Goal: Task Accomplishment & Management: Use online tool/utility

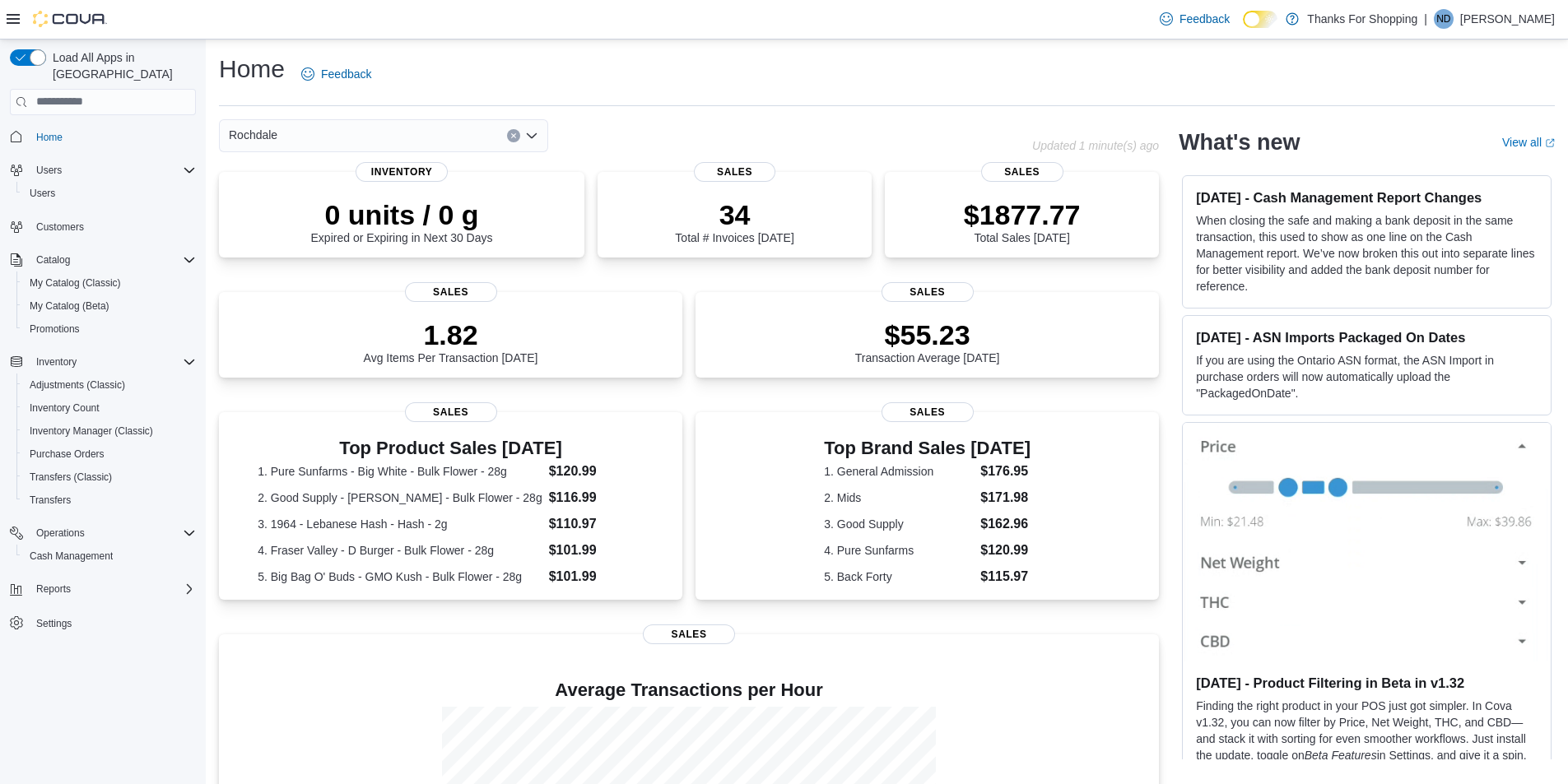
click at [103, 574] on div "Reports" at bounding box center [103, 588] width 186 height 29
click at [98, 579] on div "Reports" at bounding box center [113, 588] width 166 height 19
click at [67, 649] on link "Reports" at bounding box center [46, 658] width 48 height 19
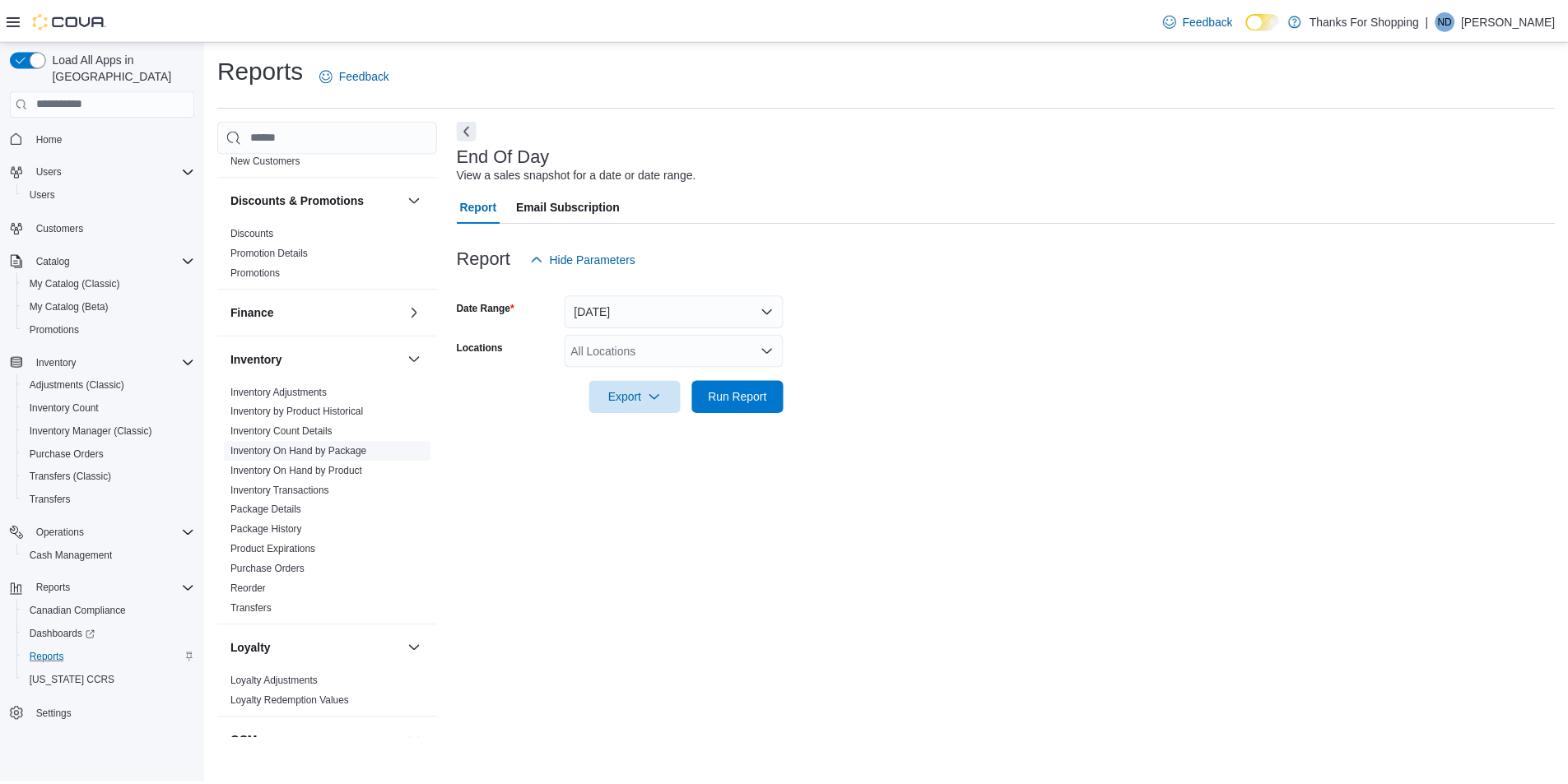
scroll to position [329, 0]
click at [325, 464] on link "Inventory On Hand by Product" at bounding box center [298, 470] width 133 height 12
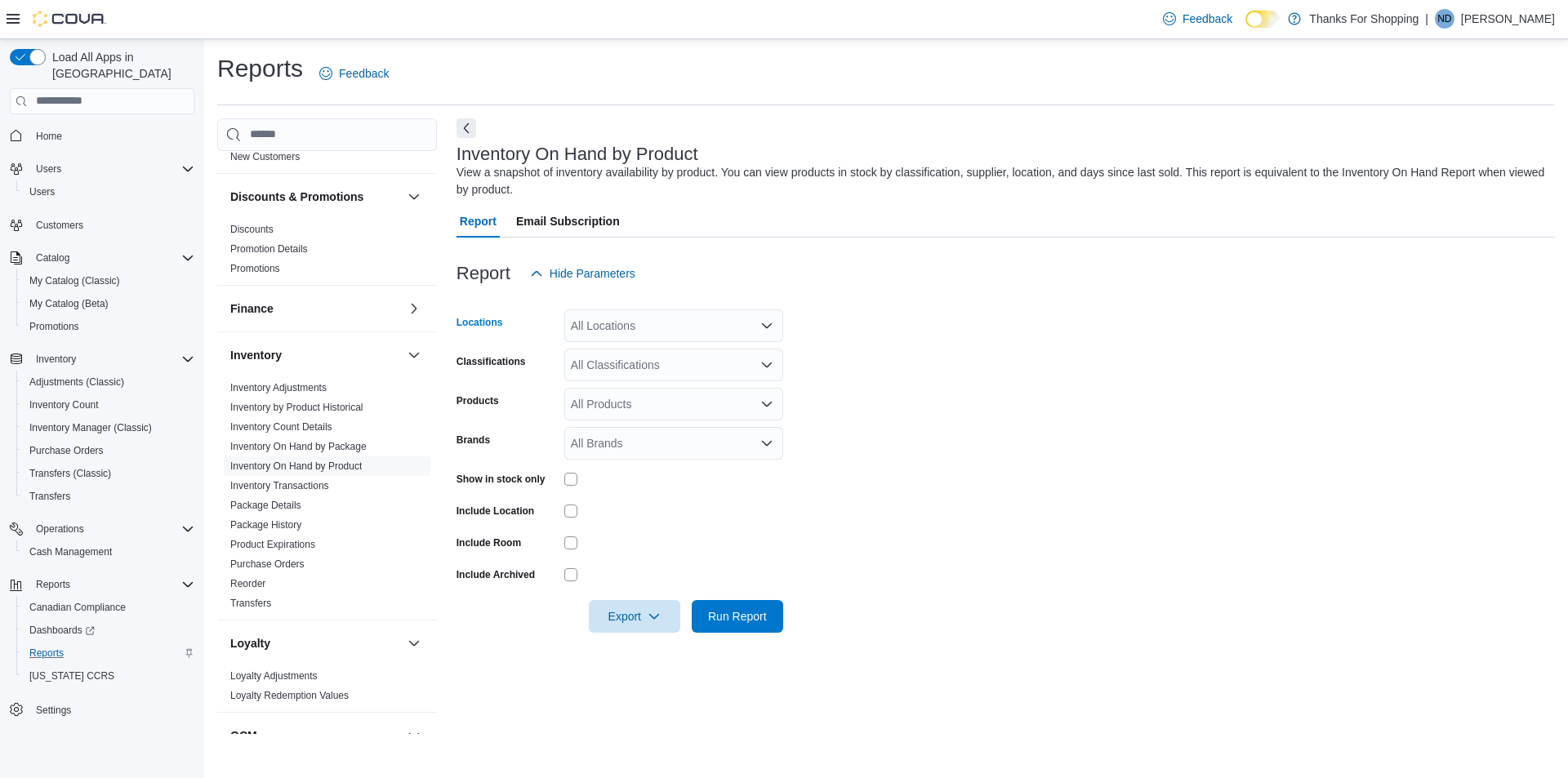
click at [675, 320] on div "All Locations" at bounding box center [674, 325] width 219 height 33
type input "****"
click at [629, 348] on span "Rochdale" at bounding box center [631, 354] width 48 height 17
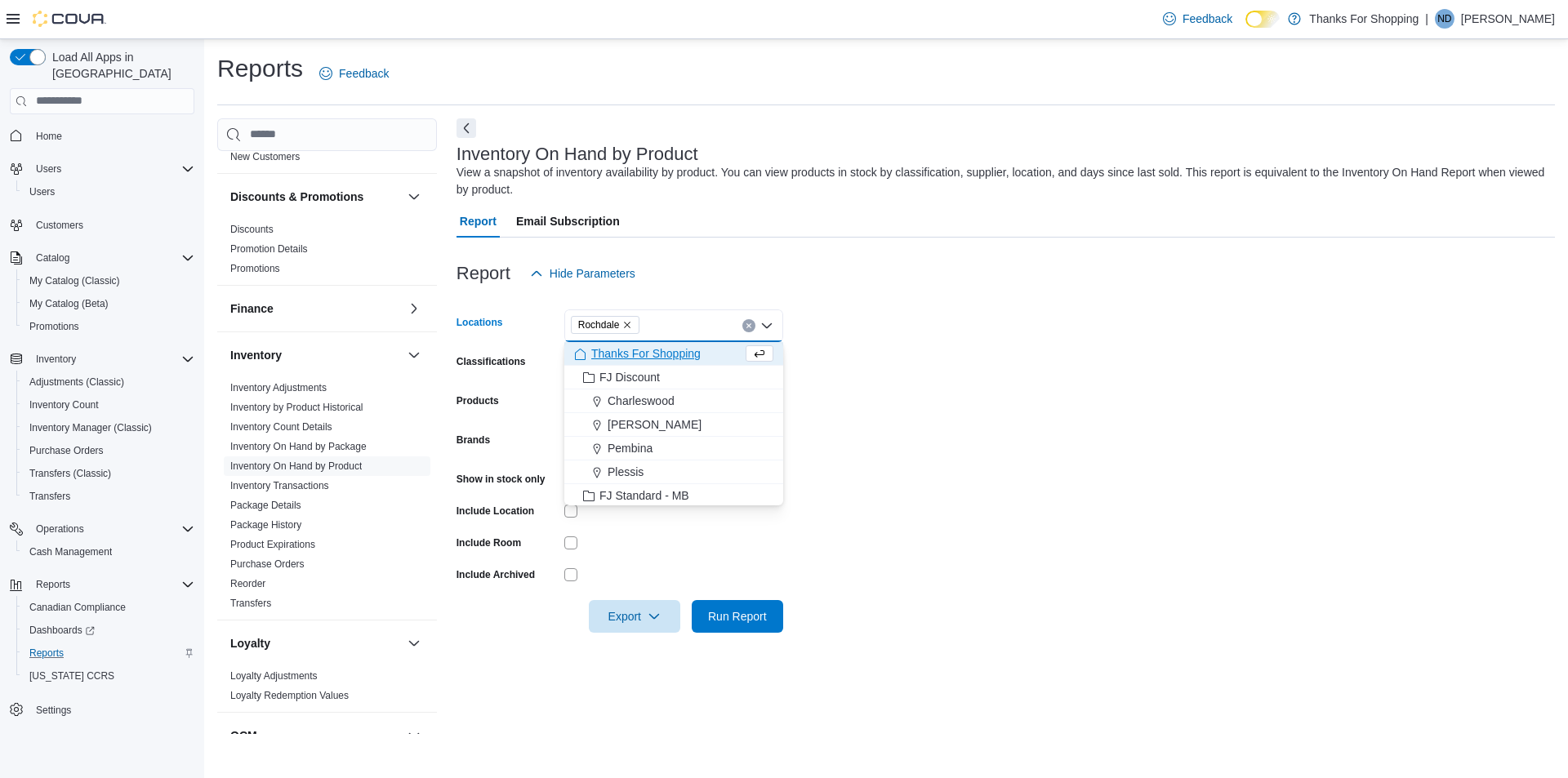
click at [1062, 348] on form "Locations [GEOGRAPHIC_DATA] Combo box. Selected. [GEOGRAPHIC_DATA]. Press Backs…" at bounding box center [1005, 461] width 1098 height 343
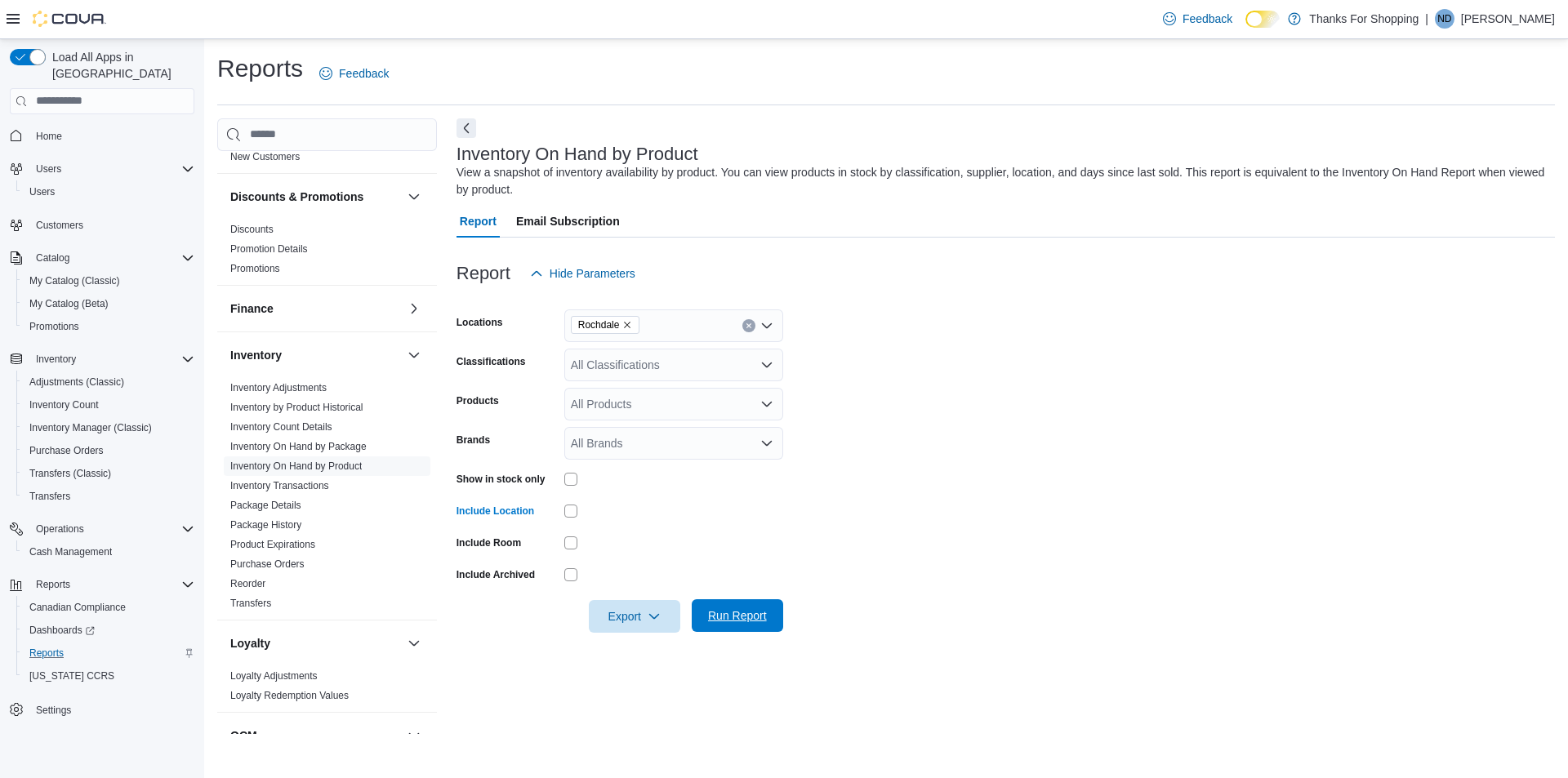
click at [722, 608] on span "Run Report" at bounding box center [737, 615] width 58 height 17
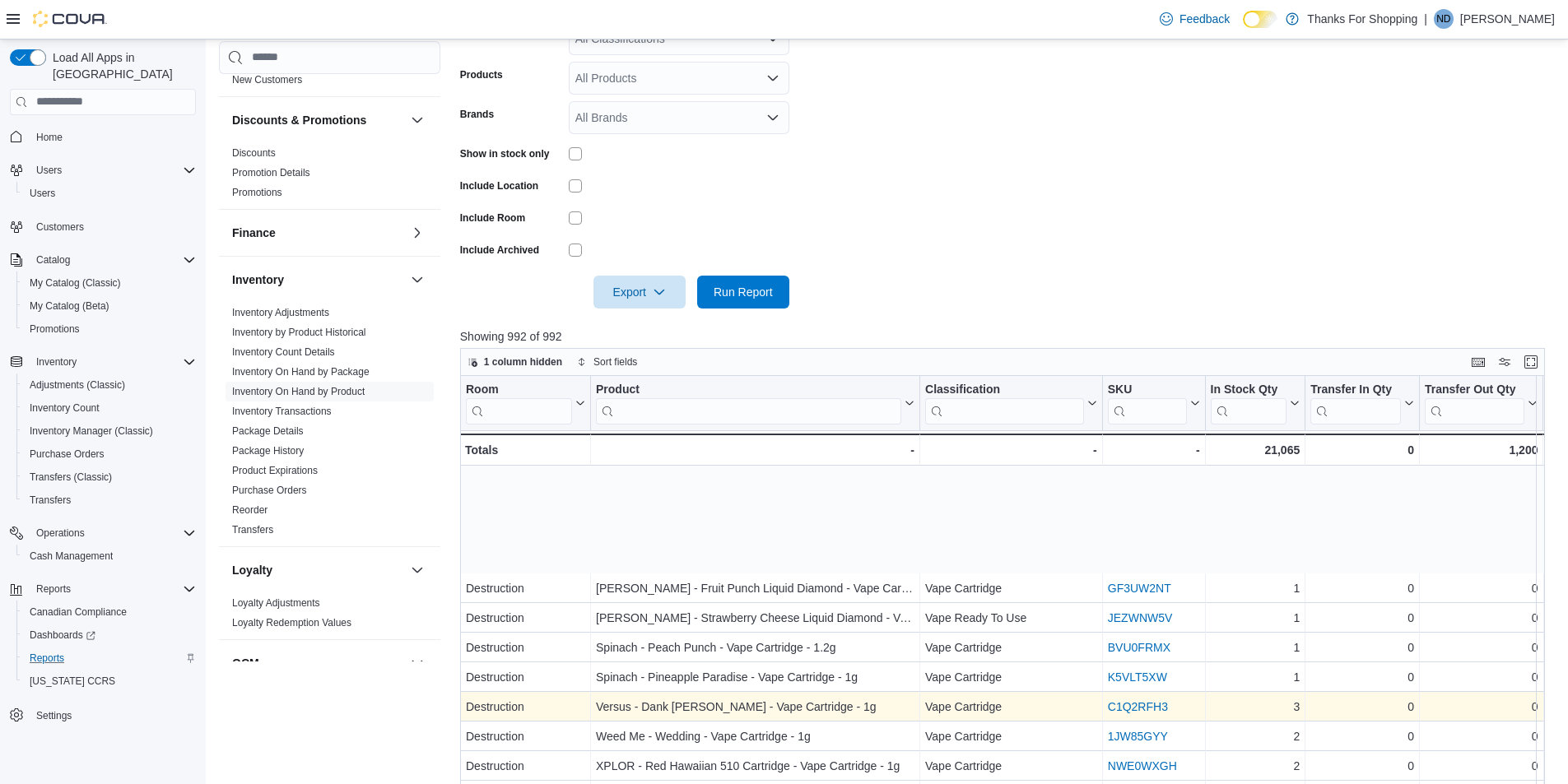
scroll to position [247, 0]
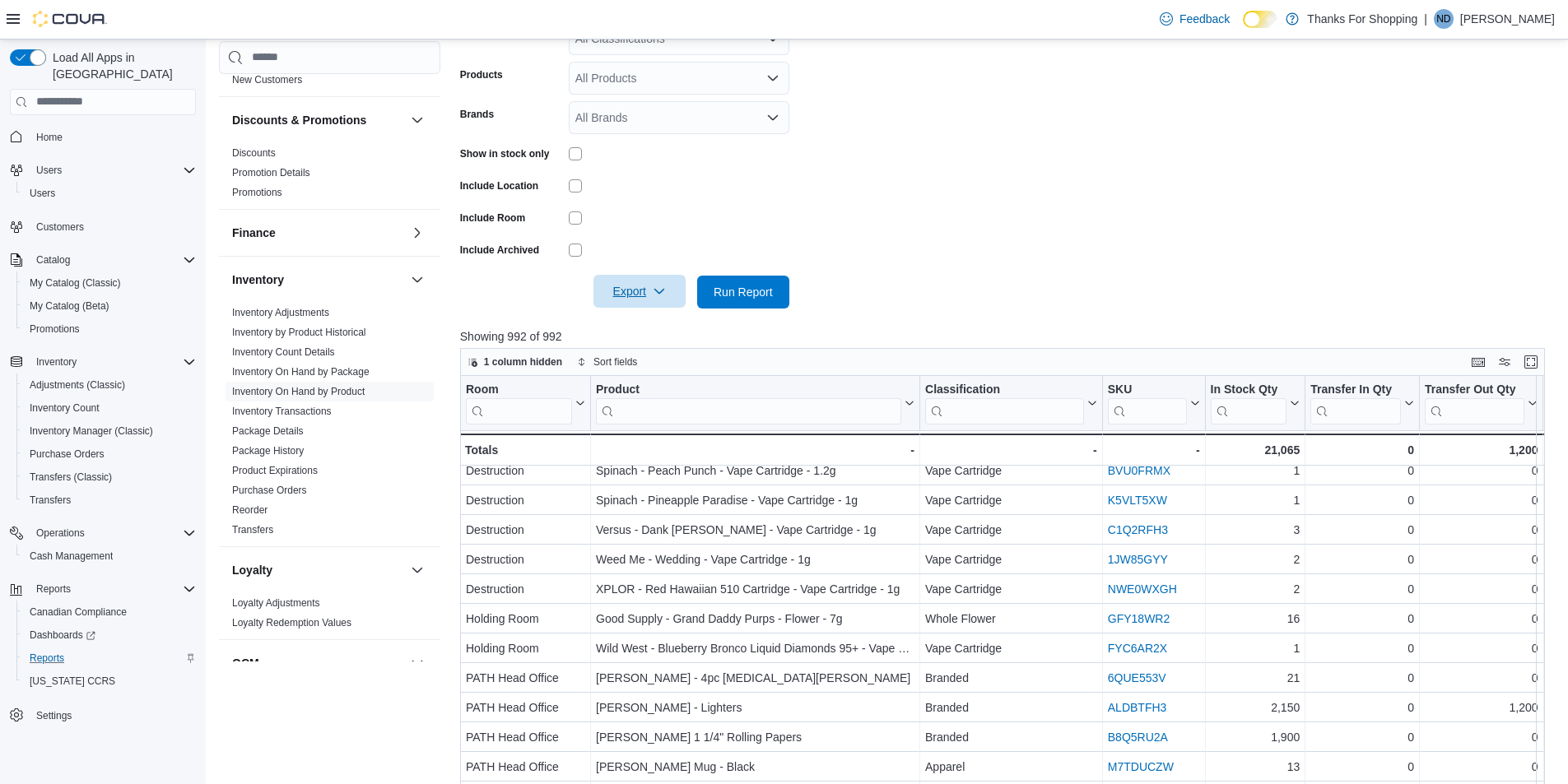
click at [627, 290] on span "Export" at bounding box center [640, 291] width 72 height 33
click at [647, 322] on span "Export to Excel" at bounding box center [642, 325] width 74 height 13
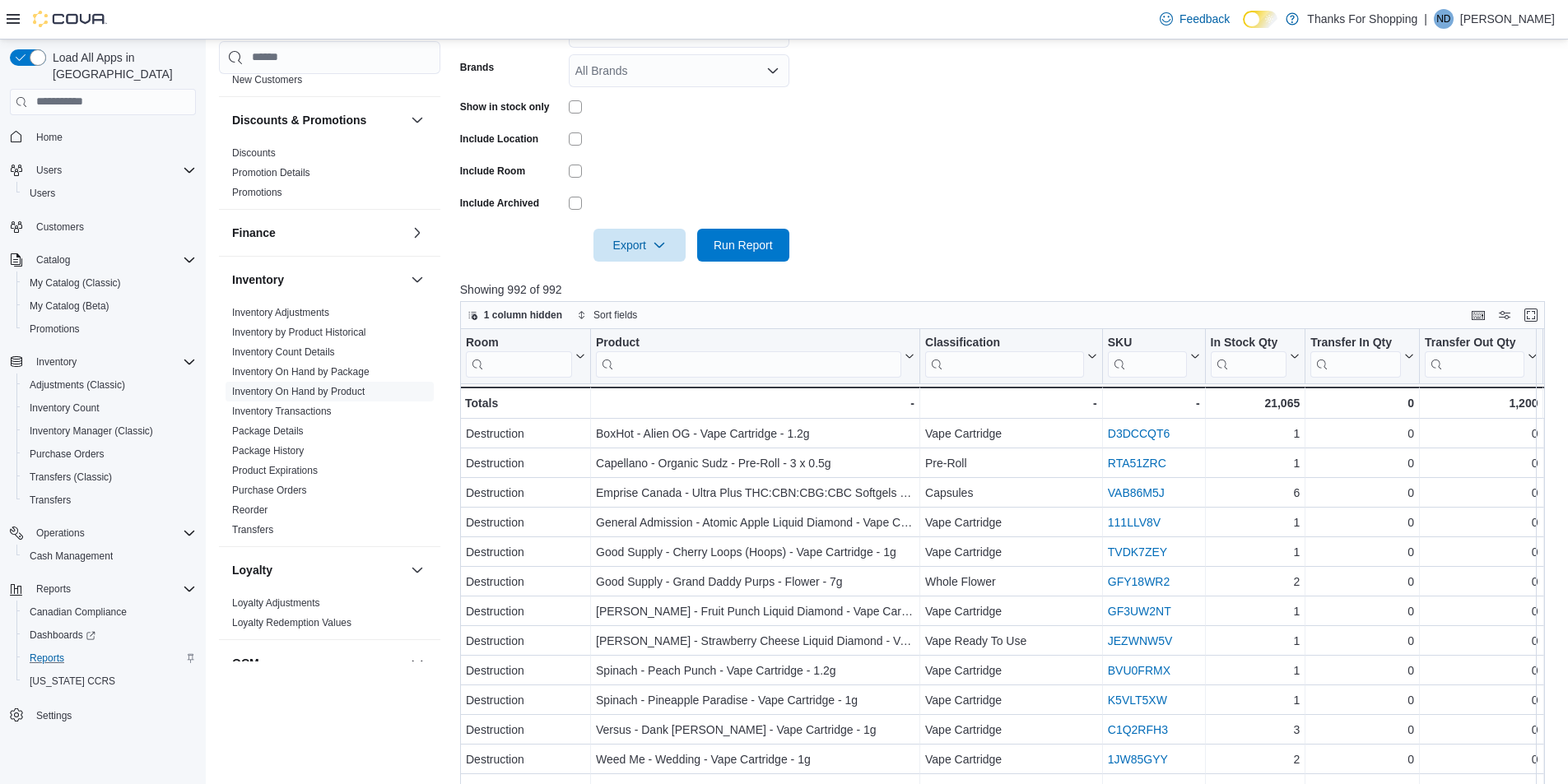
scroll to position [122, 0]
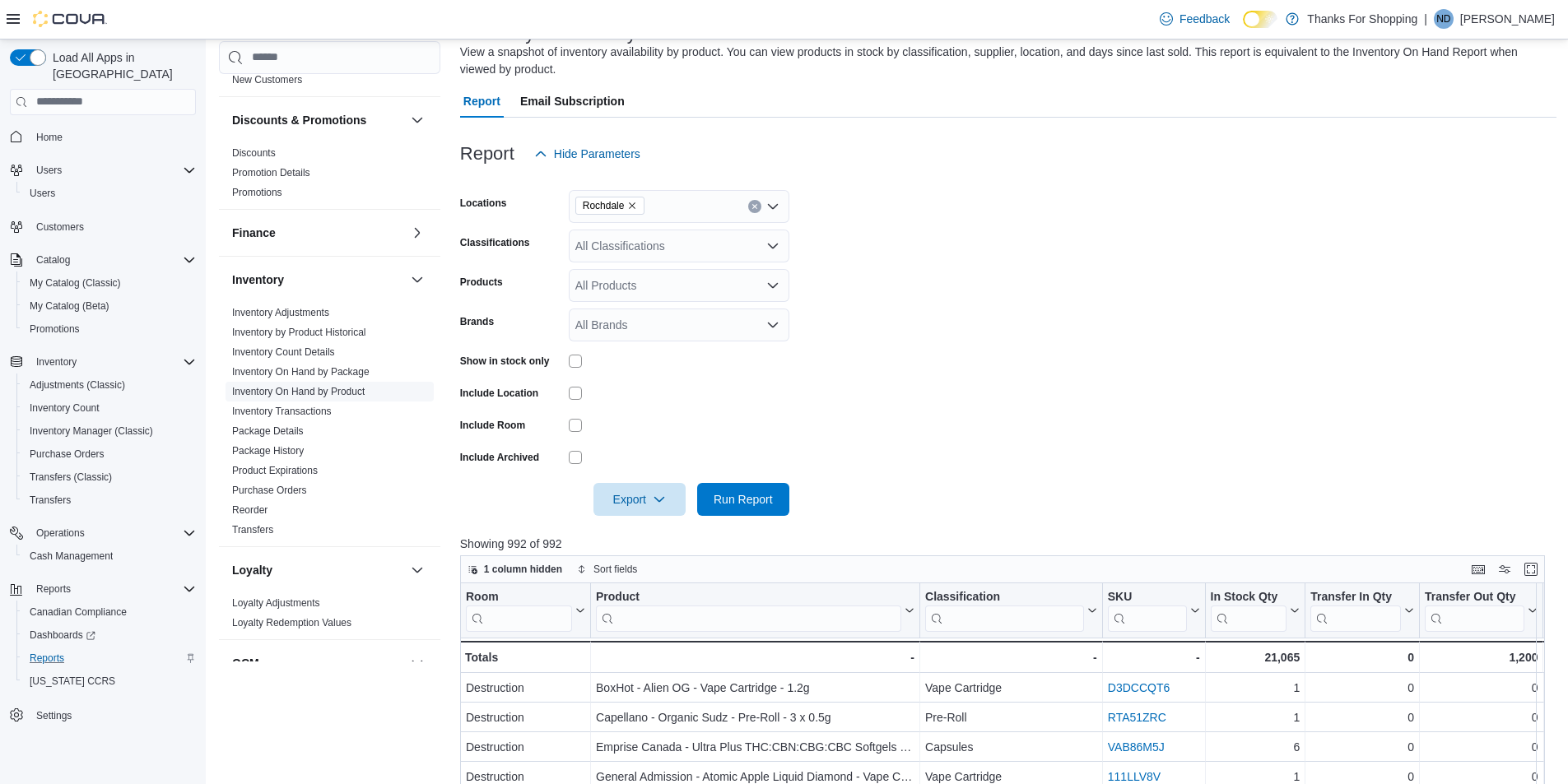
click at [346, 386] on link "Inventory On Hand by Product" at bounding box center [298, 392] width 133 height 12
click at [353, 386] on link "Inventory On Hand by Product" at bounding box center [298, 392] width 133 height 12
click at [307, 386] on link "Inventory On Hand by Product" at bounding box center [298, 392] width 133 height 12
click at [301, 386] on link "Inventory On Hand by Product" at bounding box center [298, 392] width 133 height 12
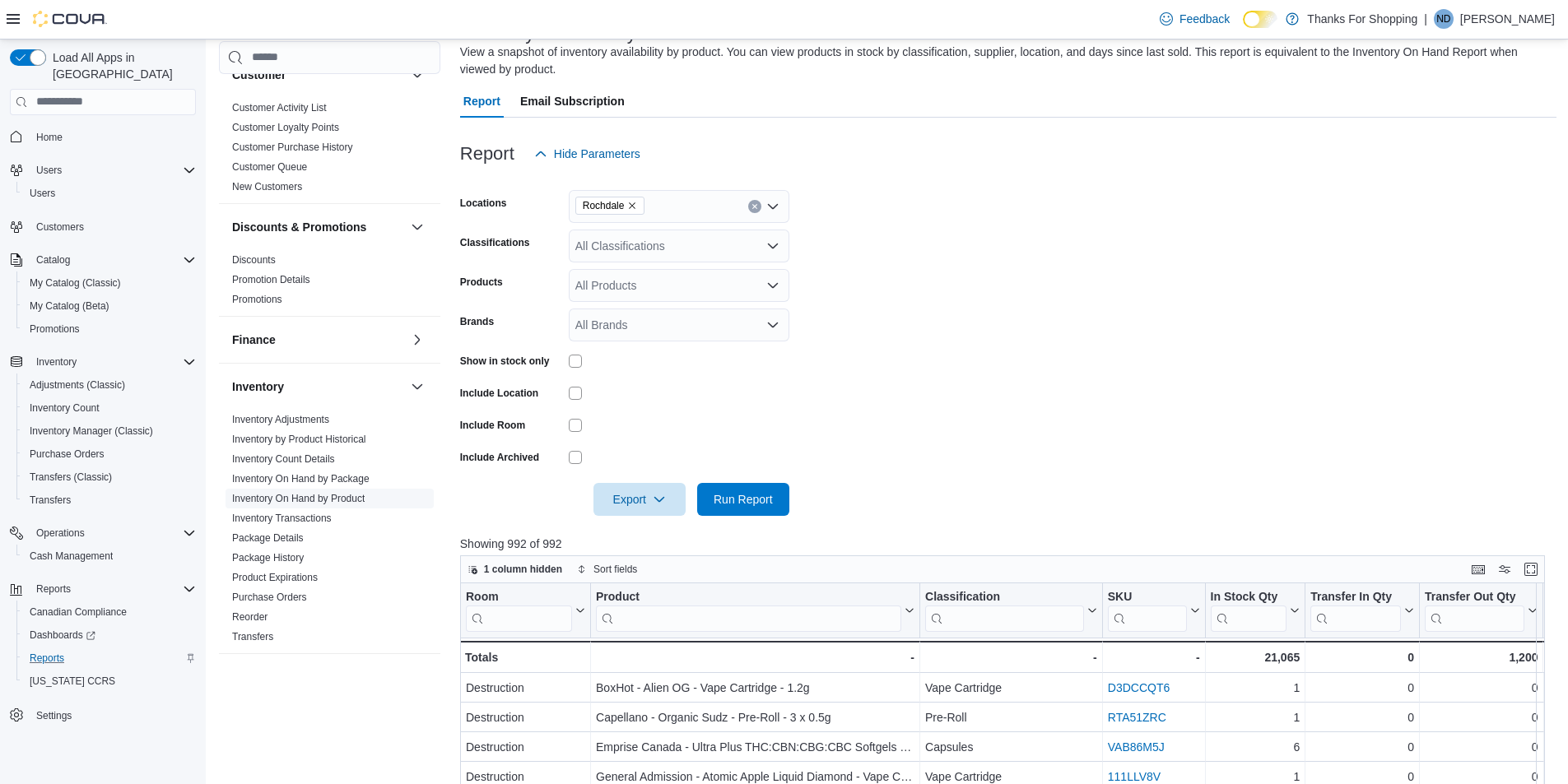
scroll to position [329, 0]
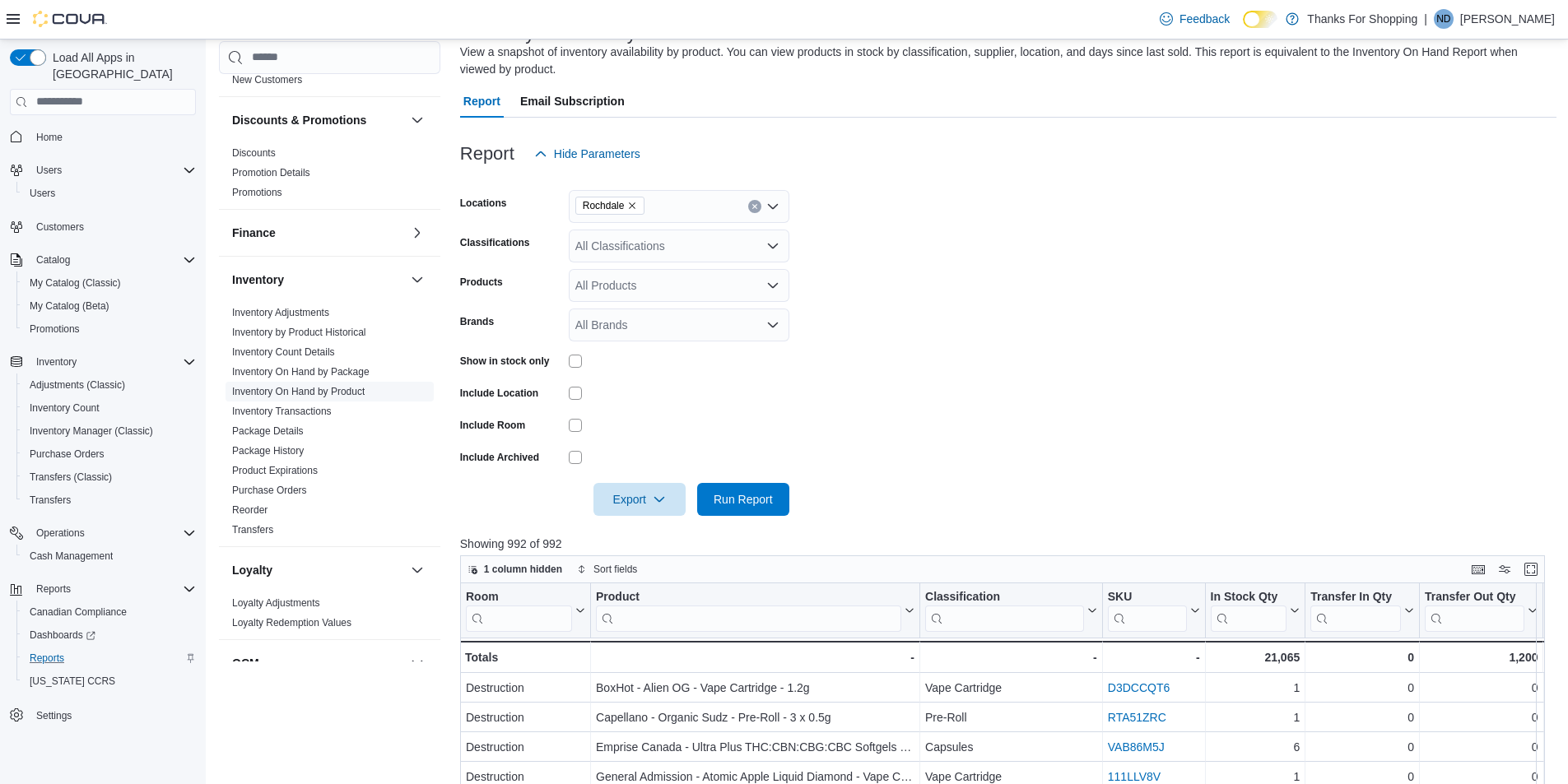
click at [333, 386] on link "Inventory On Hand by Product" at bounding box center [298, 392] width 133 height 12
click at [340, 366] on link "Inventory On Hand by Package" at bounding box center [301, 372] width 138 height 12
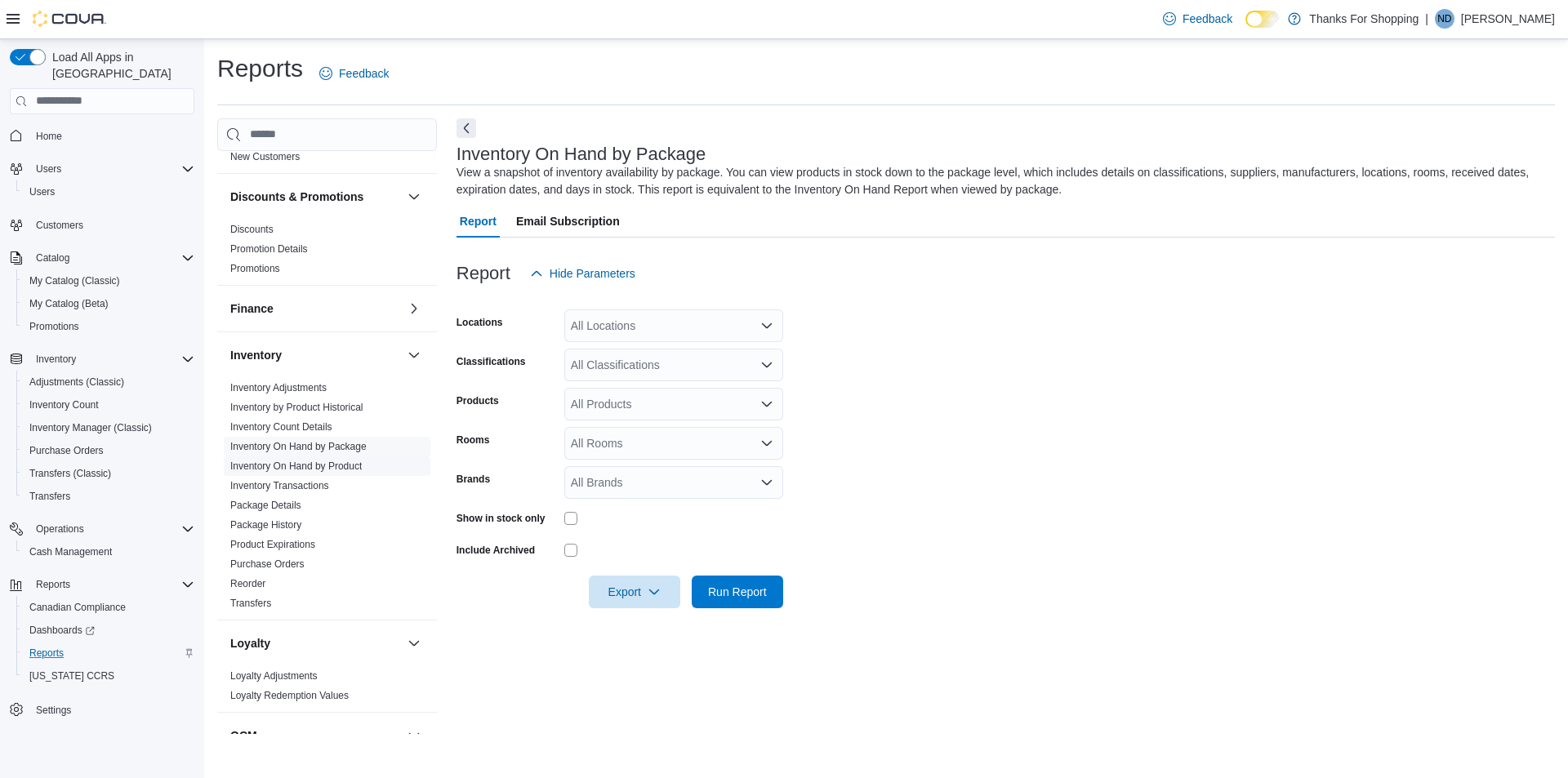
click at [317, 460] on link "Inventory On Hand by Product" at bounding box center [296, 466] width 132 height 12
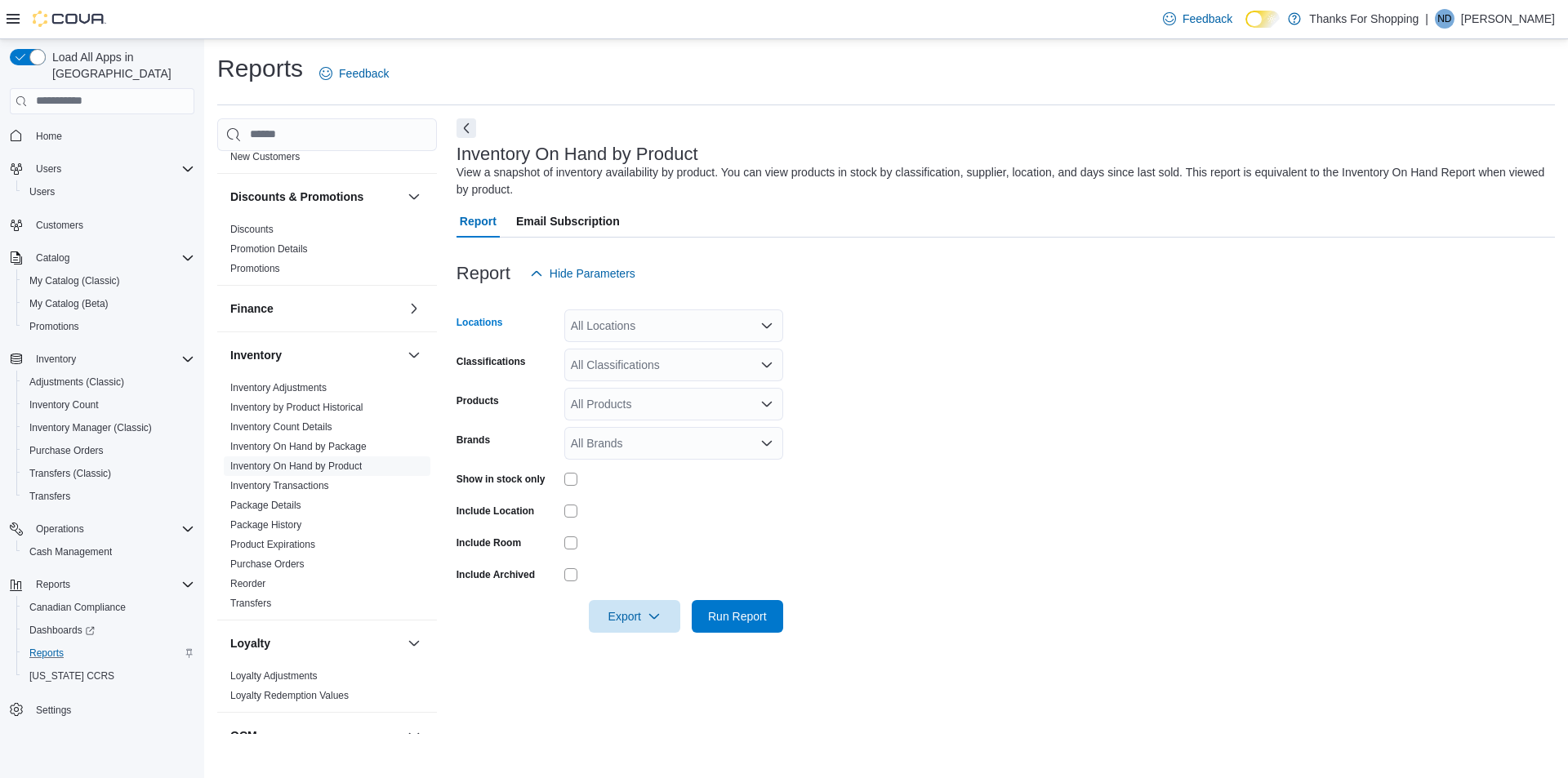
click at [601, 317] on div "All Locations" at bounding box center [674, 325] width 219 height 33
type input "****"
click at [623, 352] on span "Rochdale" at bounding box center [631, 354] width 48 height 17
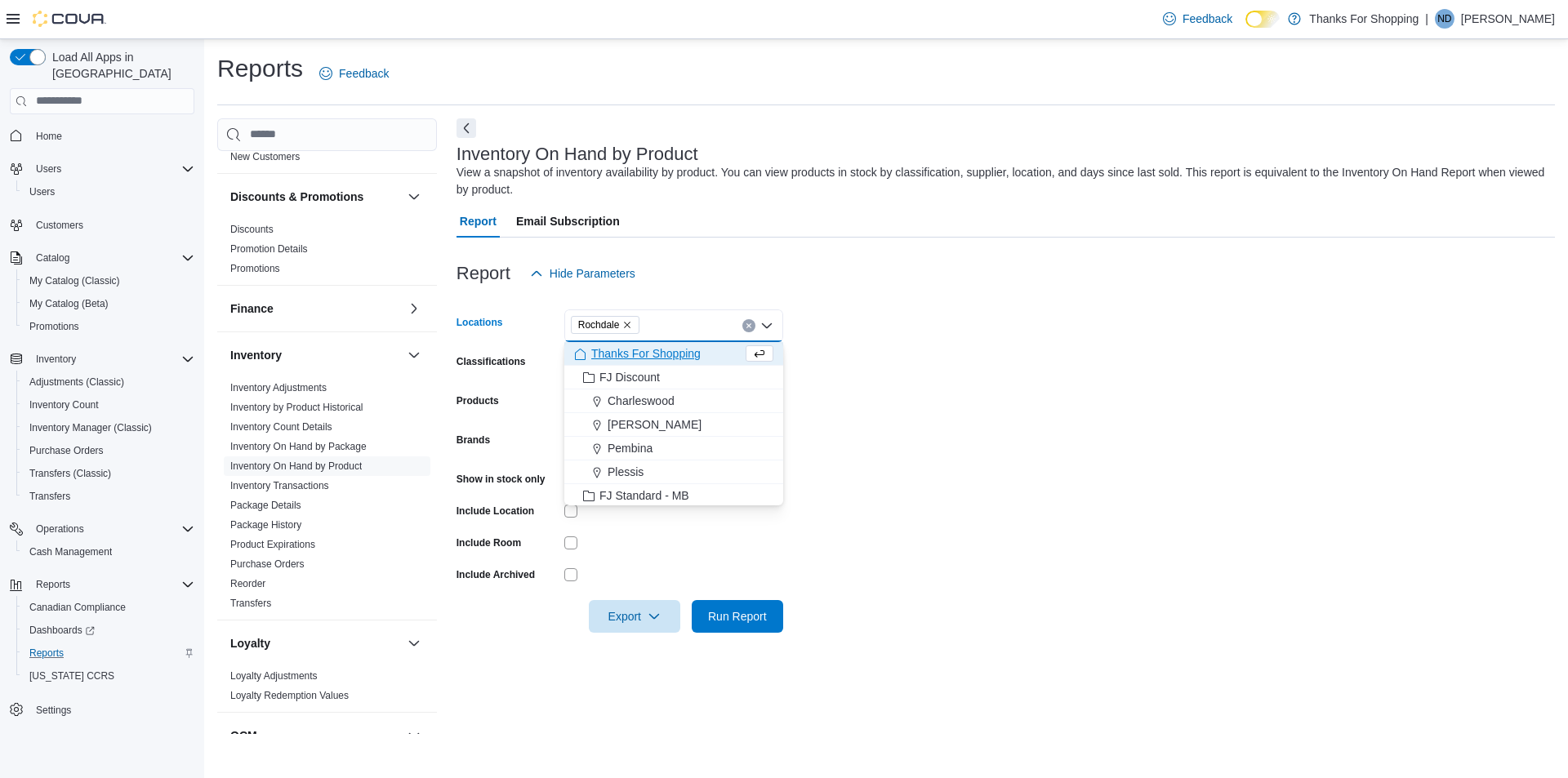
click at [921, 339] on form "Locations [GEOGRAPHIC_DATA] Combo box. Selected. [GEOGRAPHIC_DATA]. Press Backs…" at bounding box center [1005, 461] width 1098 height 343
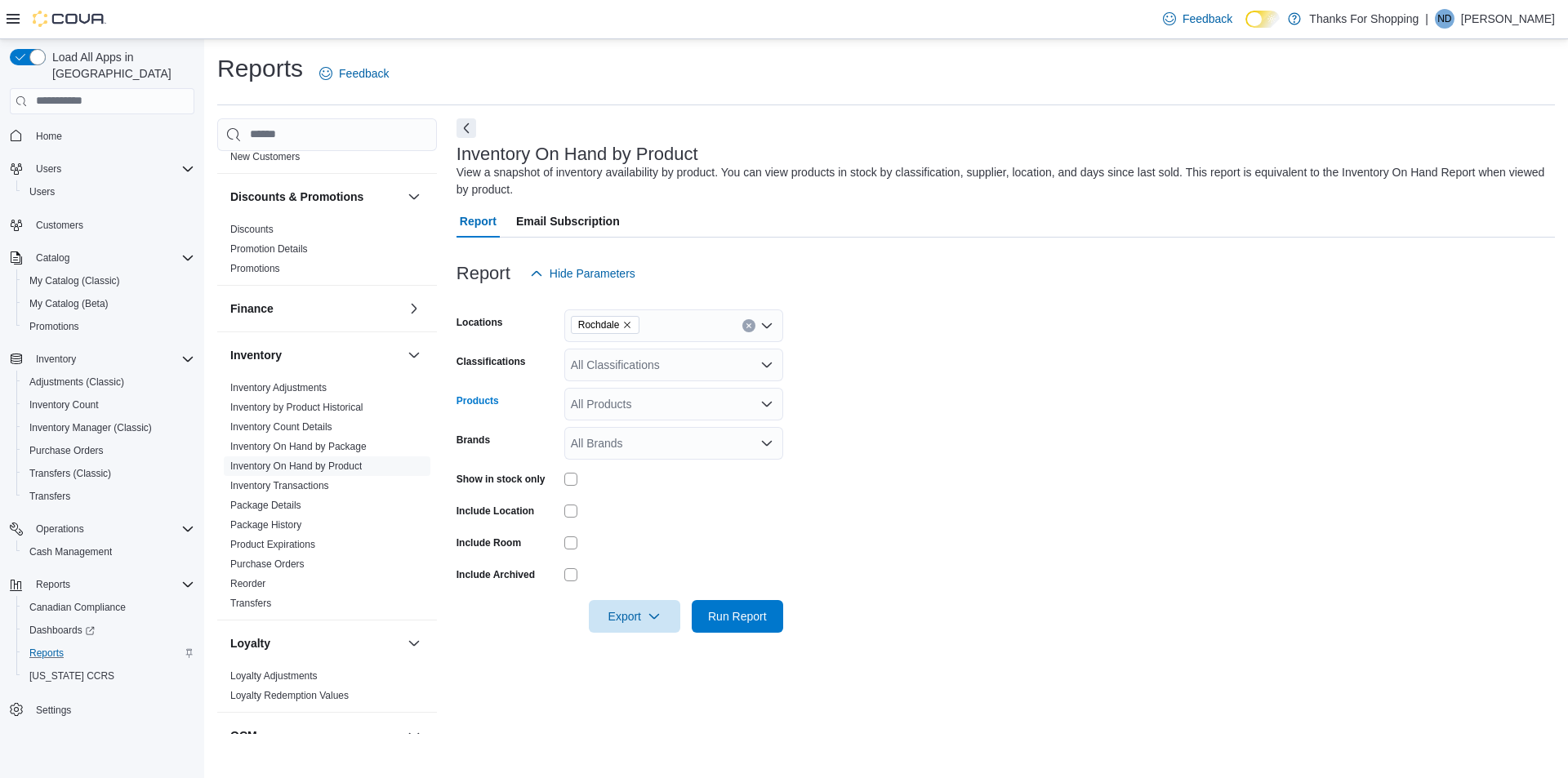
click at [682, 399] on div "All Products" at bounding box center [674, 404] width 219 height 33
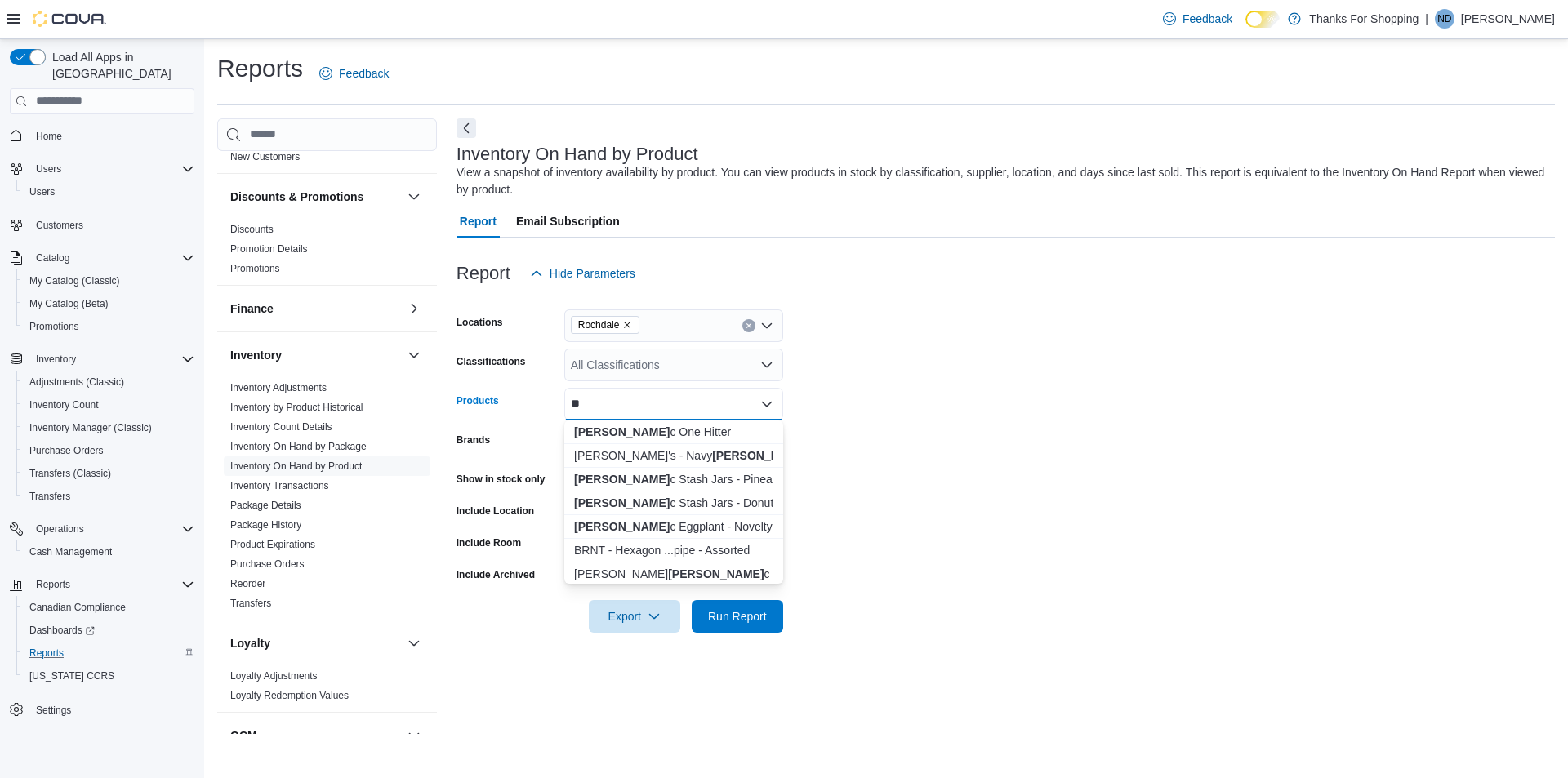
type input "*"
type input "**********"
click at [647, 545] on div "Herba Farms - B... Cartridge - 1g" at bounding box center [673, 550] width 199 height 17
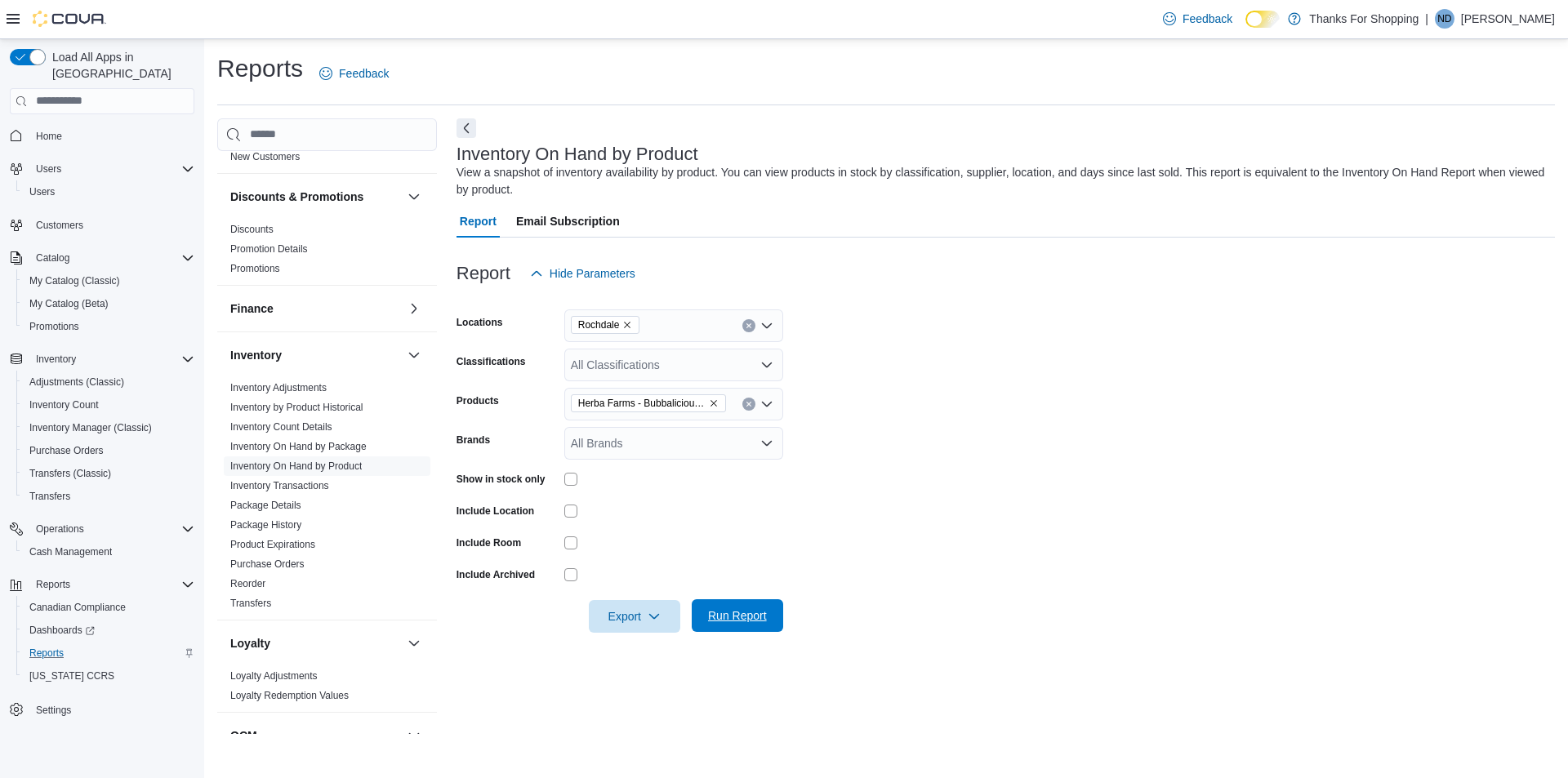
click at [721, 613] on span "Run Report" at bounding box center [737, 615] width 58 height 17
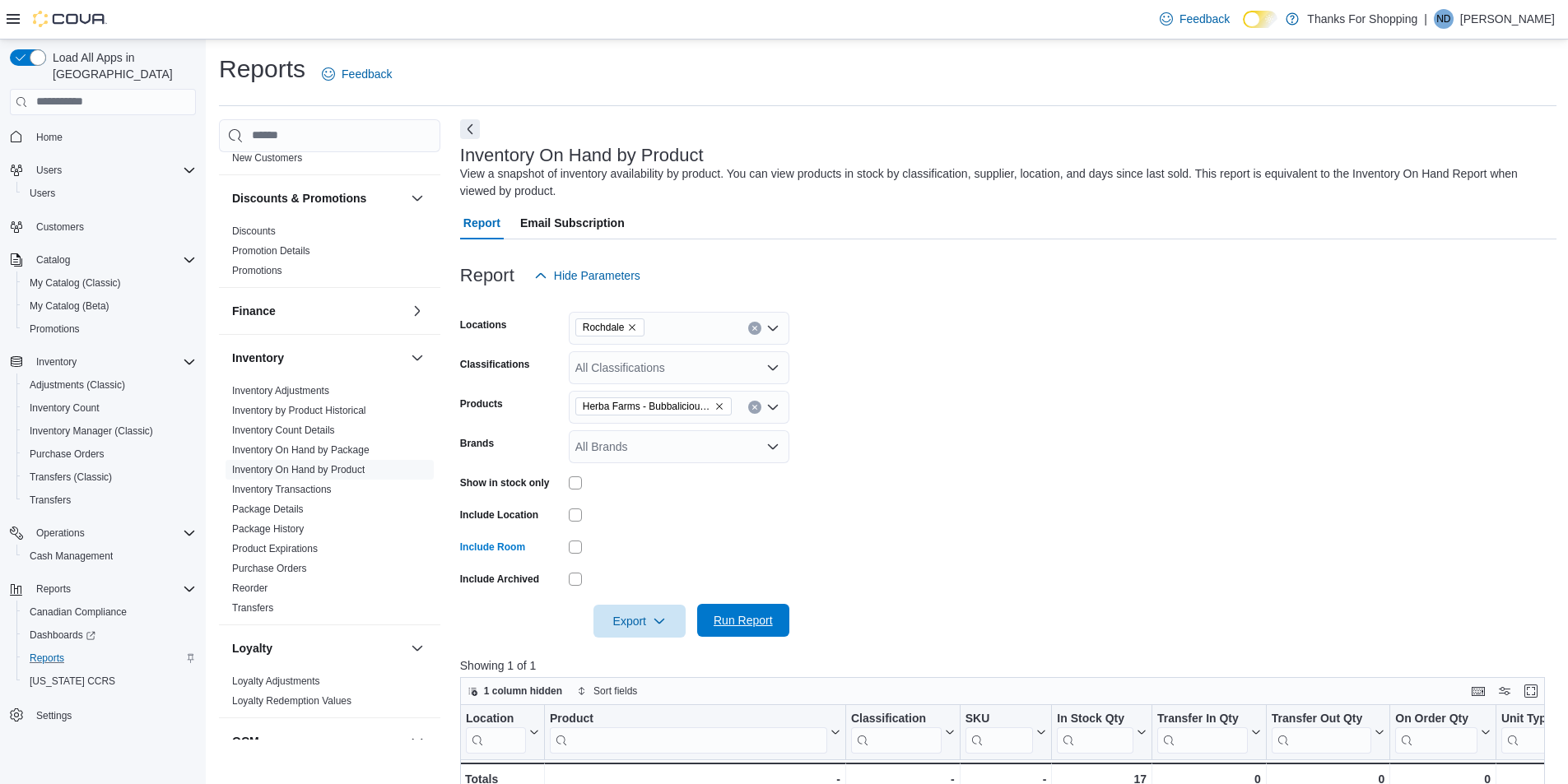
click at [763, 617] on span "Run Report" at bounding box center [743, 620] width 59 height 17
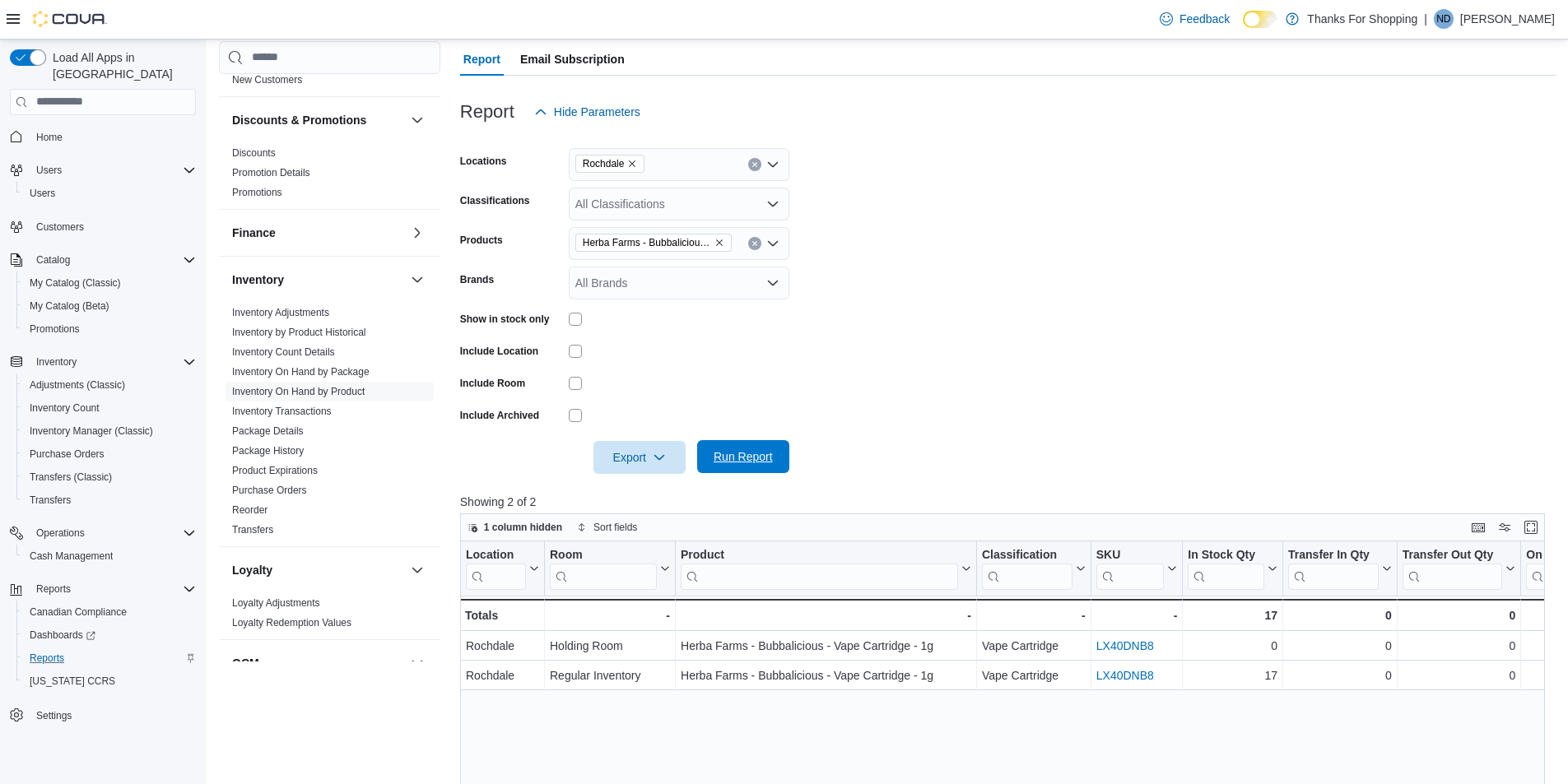
scroll to position [165, 0]
click at [637, 452] on span "Export" at bounding box center [640, 455] width 72 height 33
click at [640, 489] on span "Export to Excel" at bounding box center [642, 490] width 74 height 13
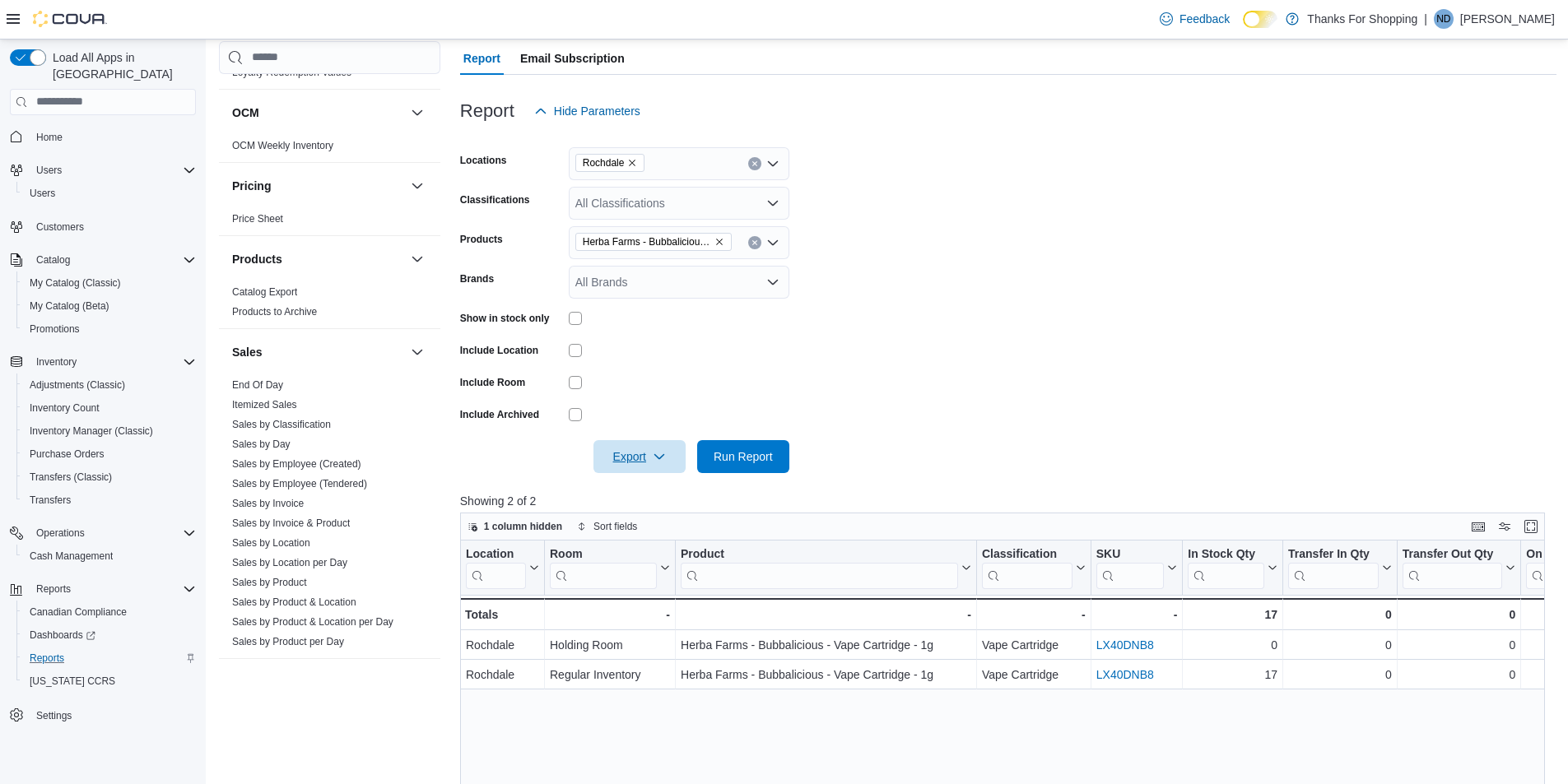
scroll to position [972, 0]
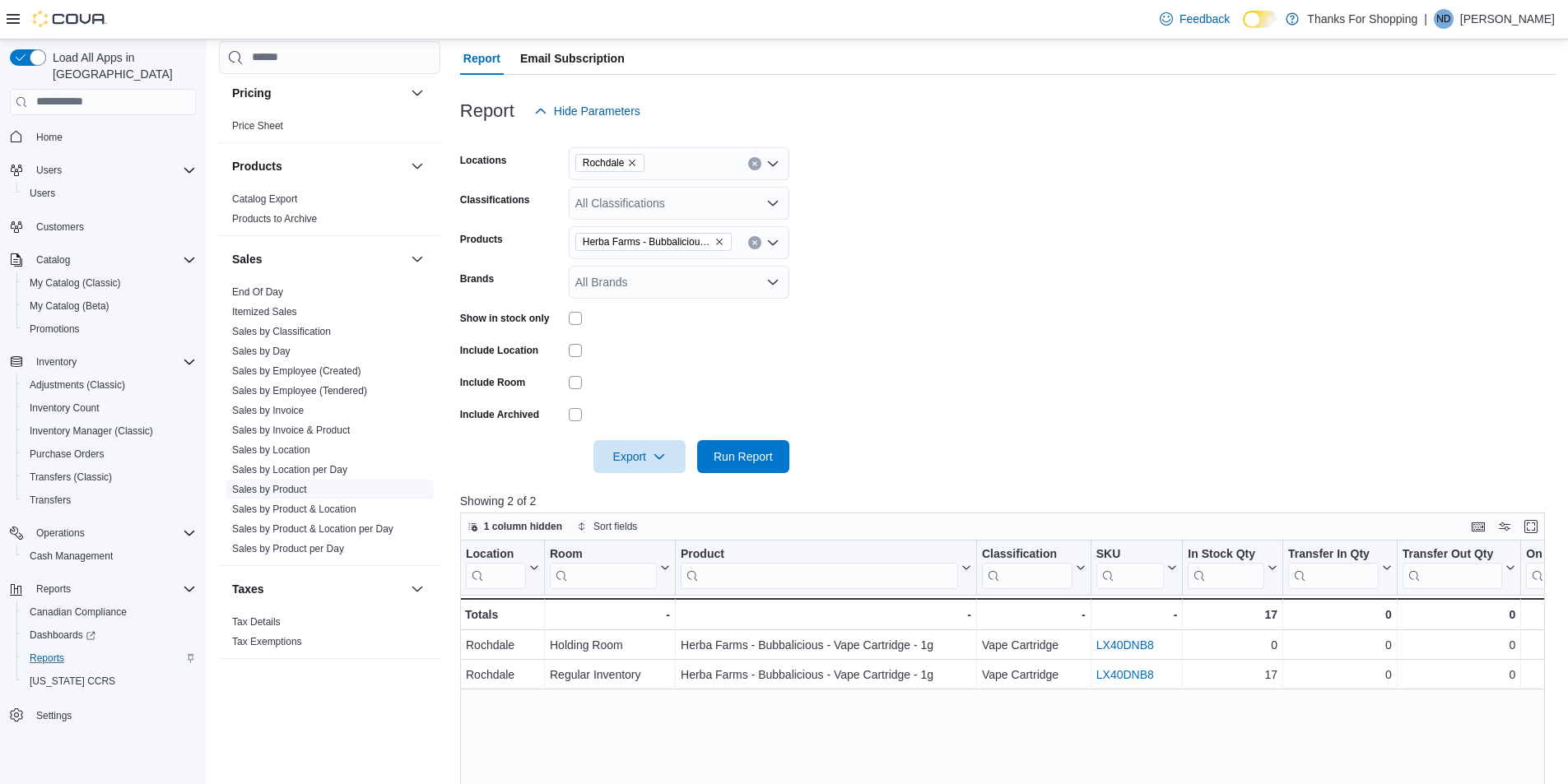
click at [338, 480] on span "Sales by Product" at bounding box center [330, 489] width 209 height 19
click at [278, 484] on link "Sales by Product" at bounding box center [269, 490] width 75 height 12
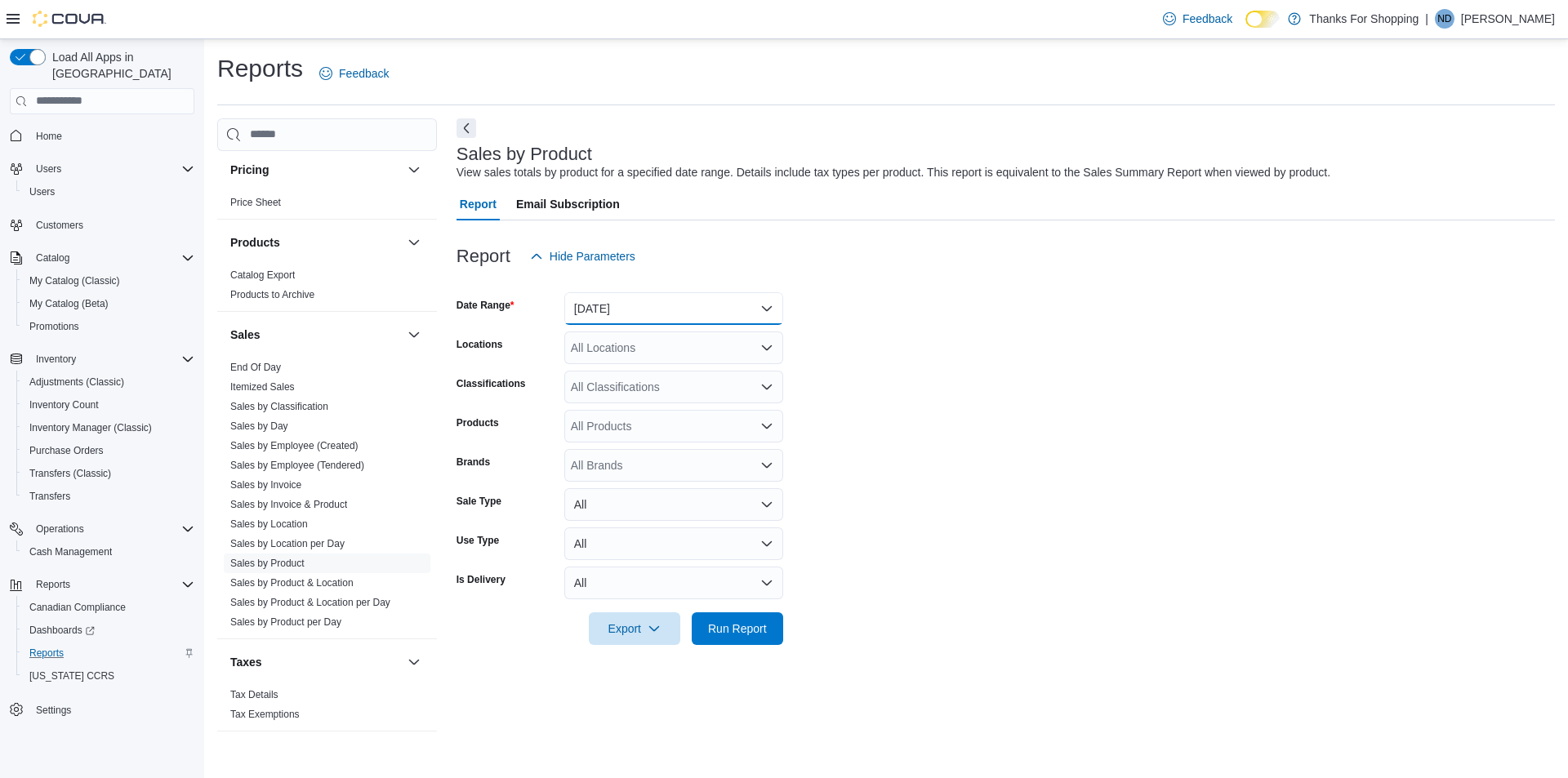
click at [663, 305] on button "[DATE]" at bounding box center [674, 309] width 219 height 33
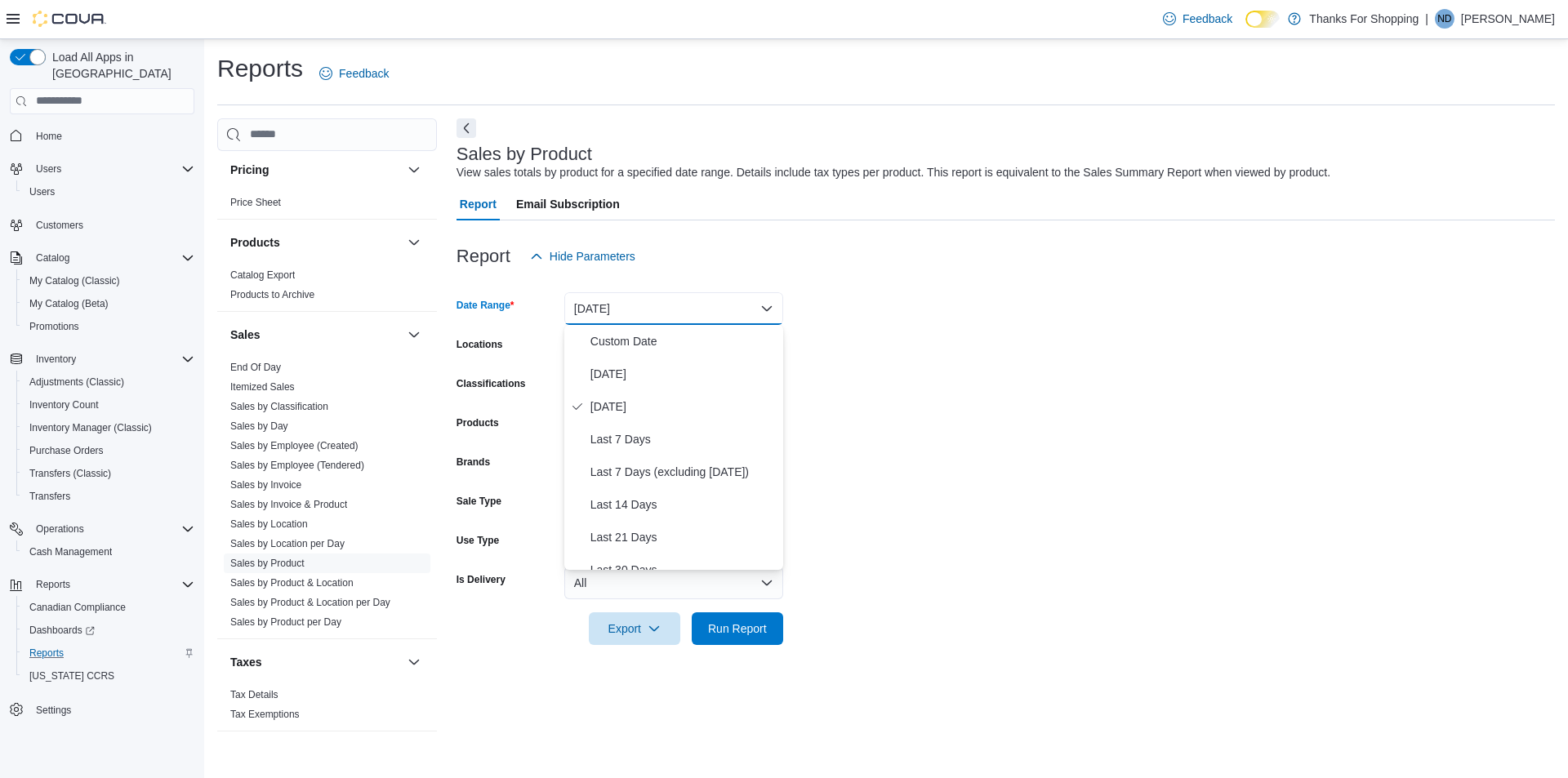
click at [878, 331] on form "Date Range [DATE] Locations All Locations Classifications All Classifications P…" at bounding box center [1005, 459] width 1098 height 372
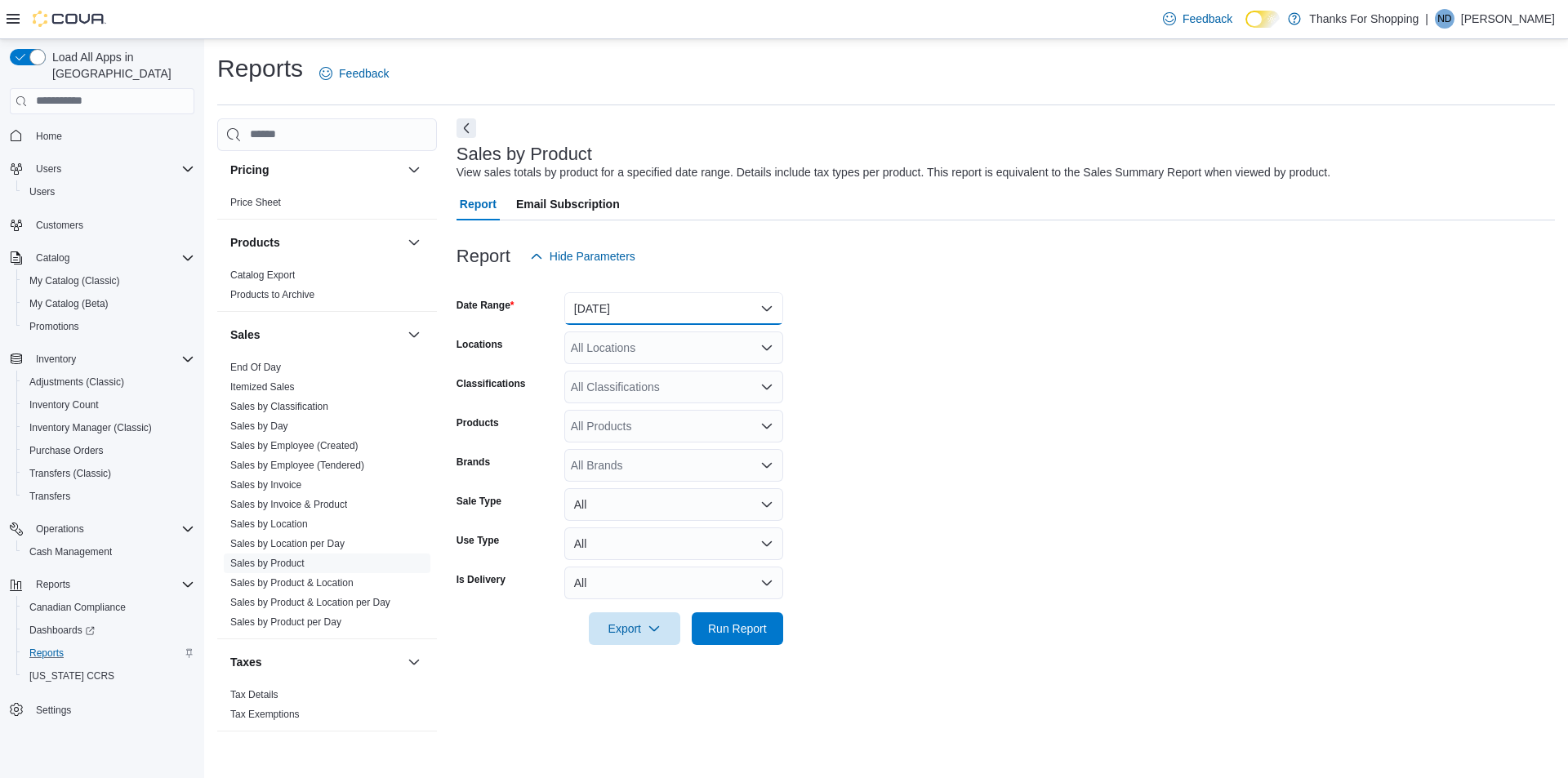
click at [650, 297] on button "[DATE]" at bounding box center [674, 309] width 219 height 33
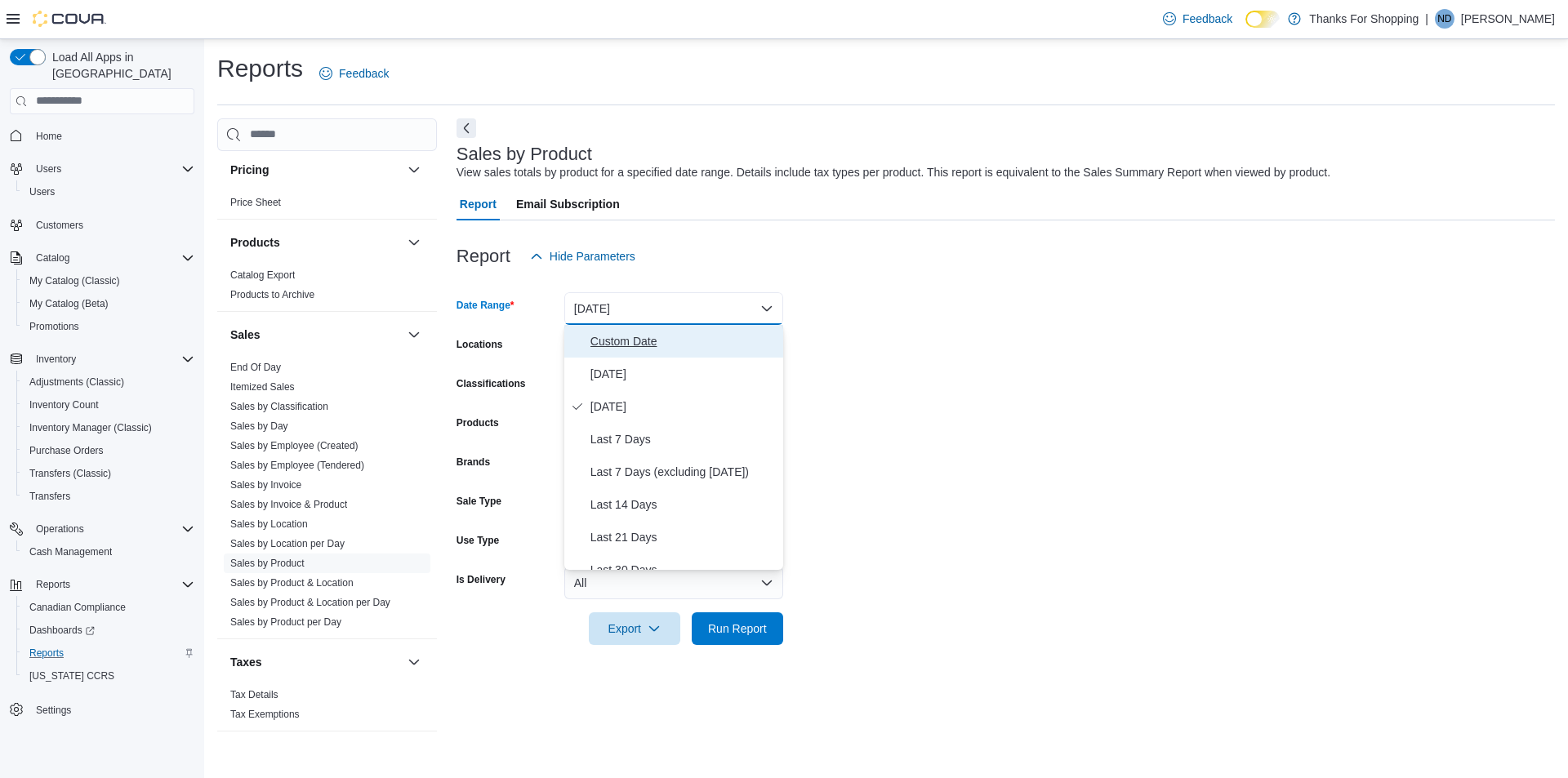
click at [654, 345] on span "Custom Date" at bounding box center [683, 341] width 186 height 19
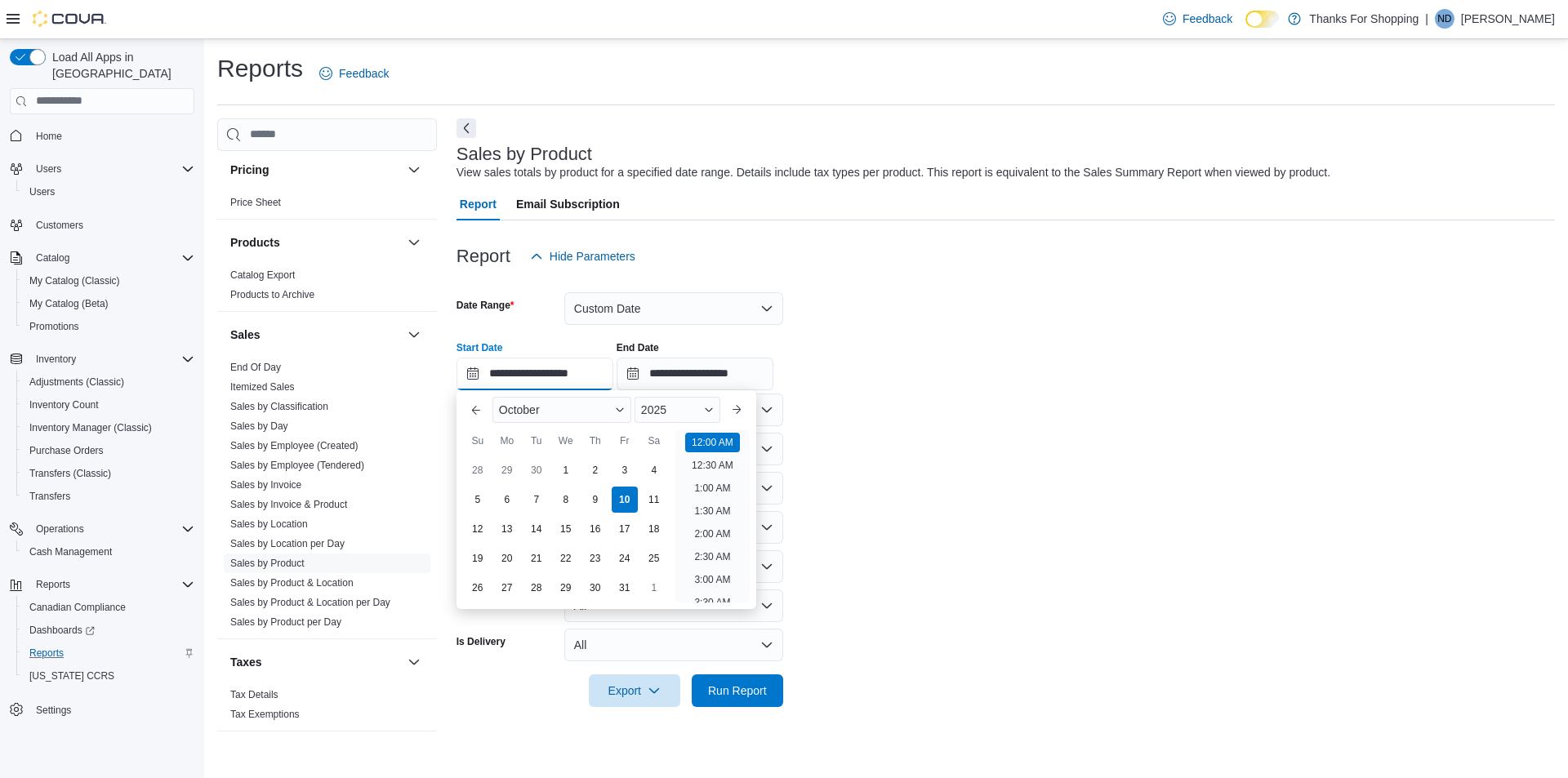
click at [515, 373] on input "**********" at bounding box center [535, 374] width 157 height 33
click at [604, 492] on div "9" at bounding box center [595, 499] width 28 height 28
click at [717, 497] on li "9:00 PM" at bounding box center [712, 500] width 50 height 19
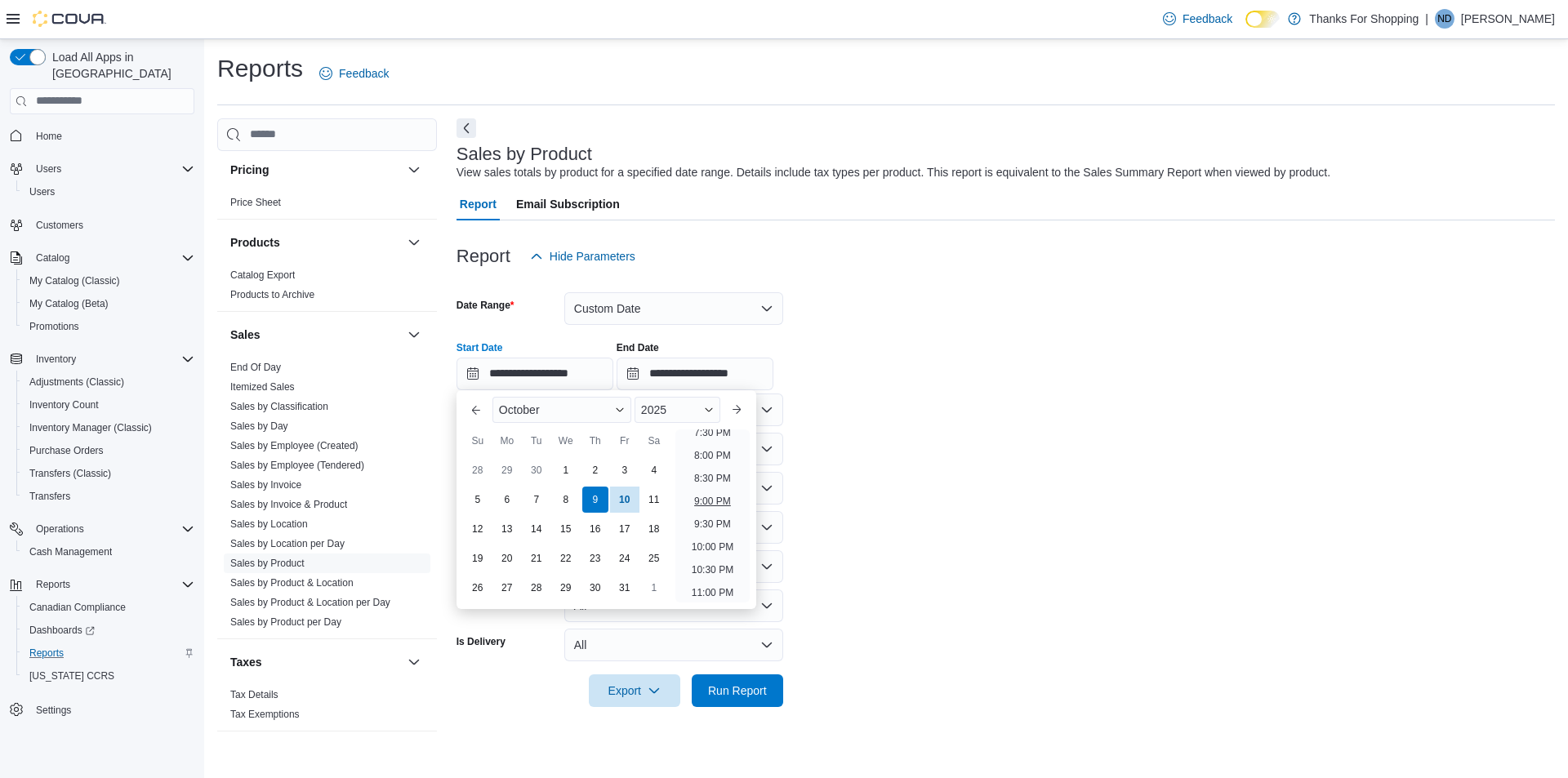
type input "**********"
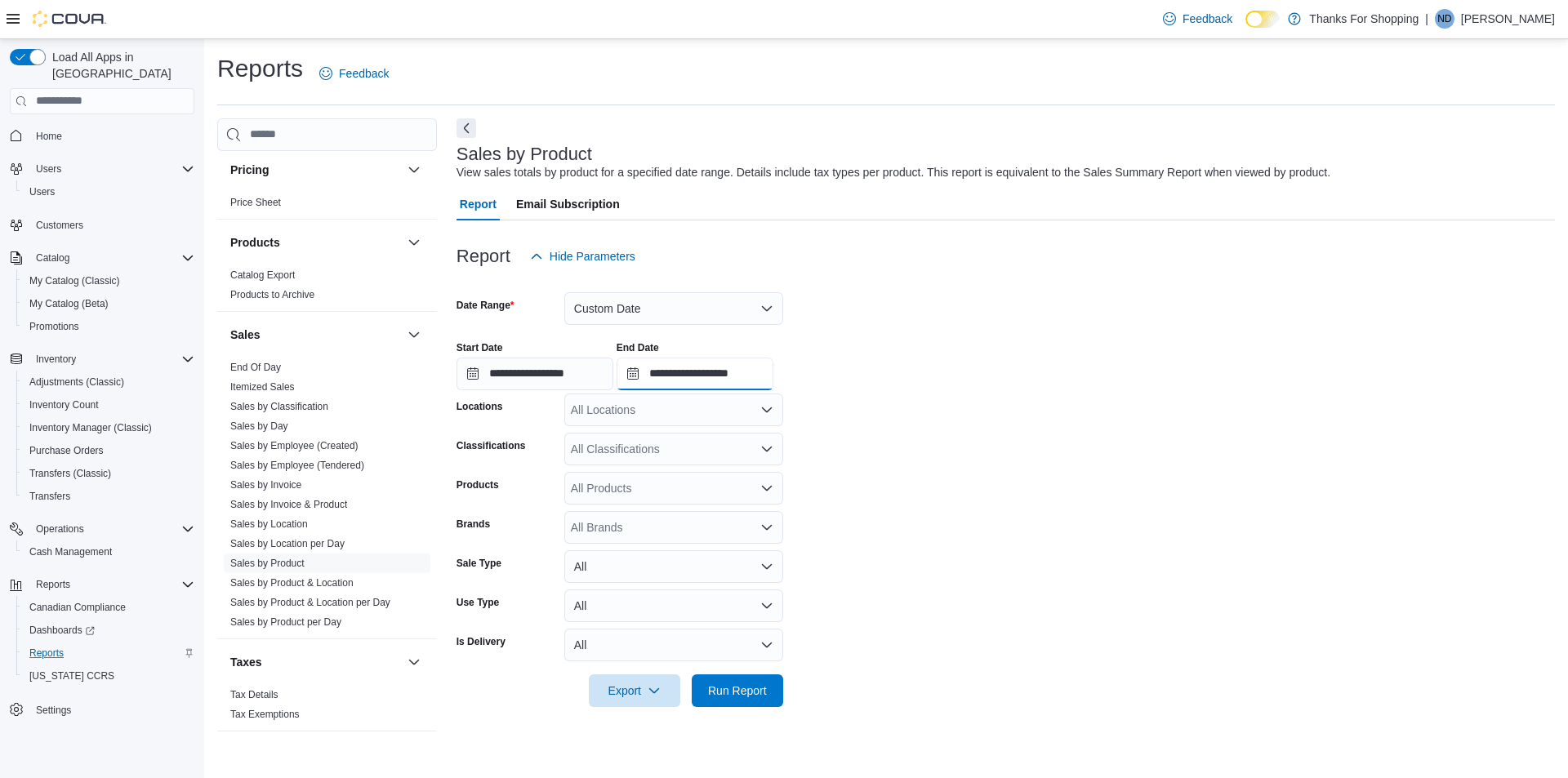
click at [736, 370] on input "**********" at bounding box center [695, 374] width 157 height 33
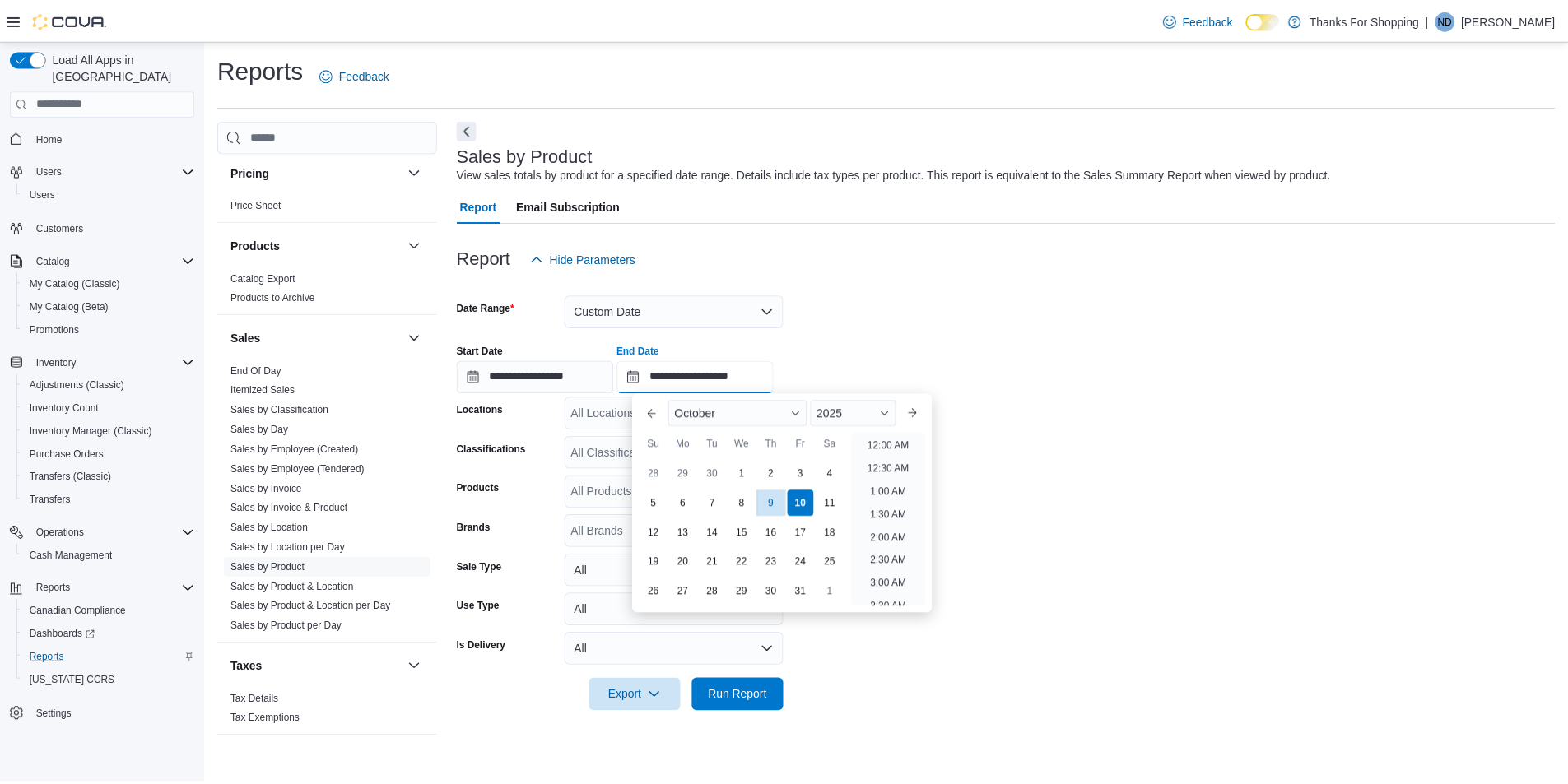
scroll to position [934, 0]
click at [911, 586] on li "11:30 PM" at bounding box center [895, 593] width 55 height 19
type input "**********"
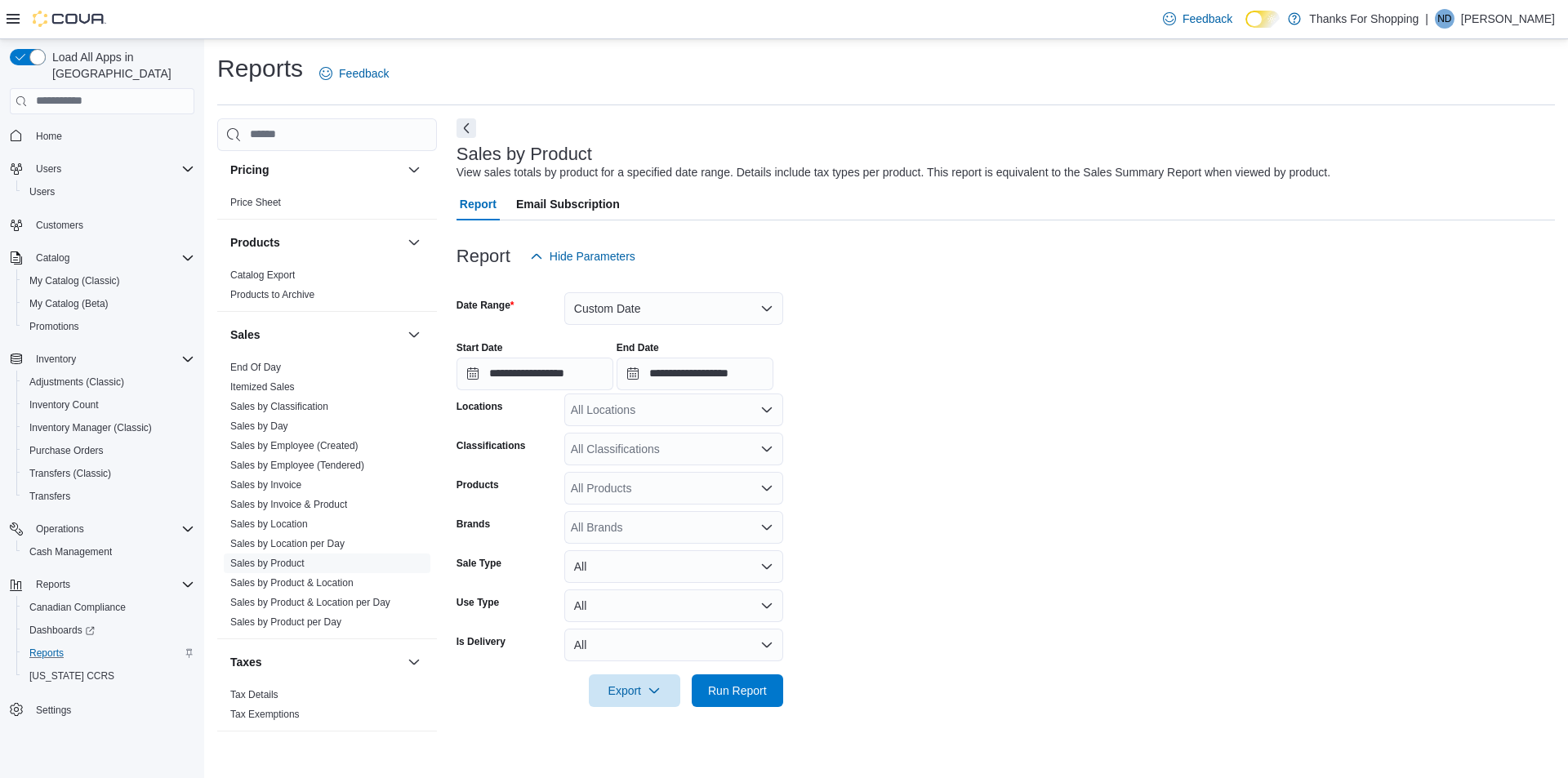
click at [659, 409] on div "All Locations" at bounding box center [674, 409] width 219 height 33
type input "******"
click at [659, 438] on div "Rochdale" at bounding box center [673, 438] width 199 height 17
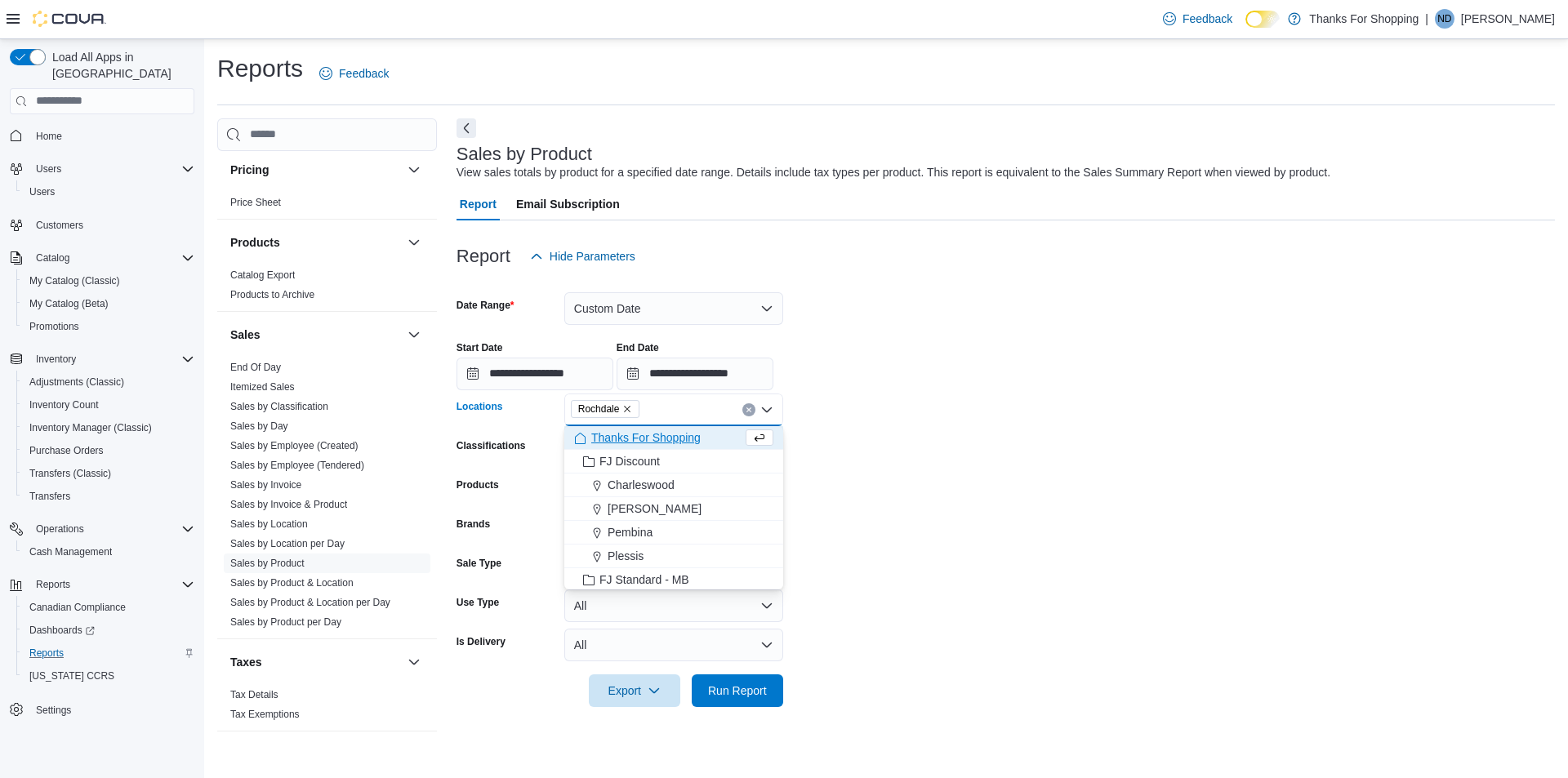
click at [1060, 468] on form "**********" at bounding box center [1005, 489] width 1098 height 434
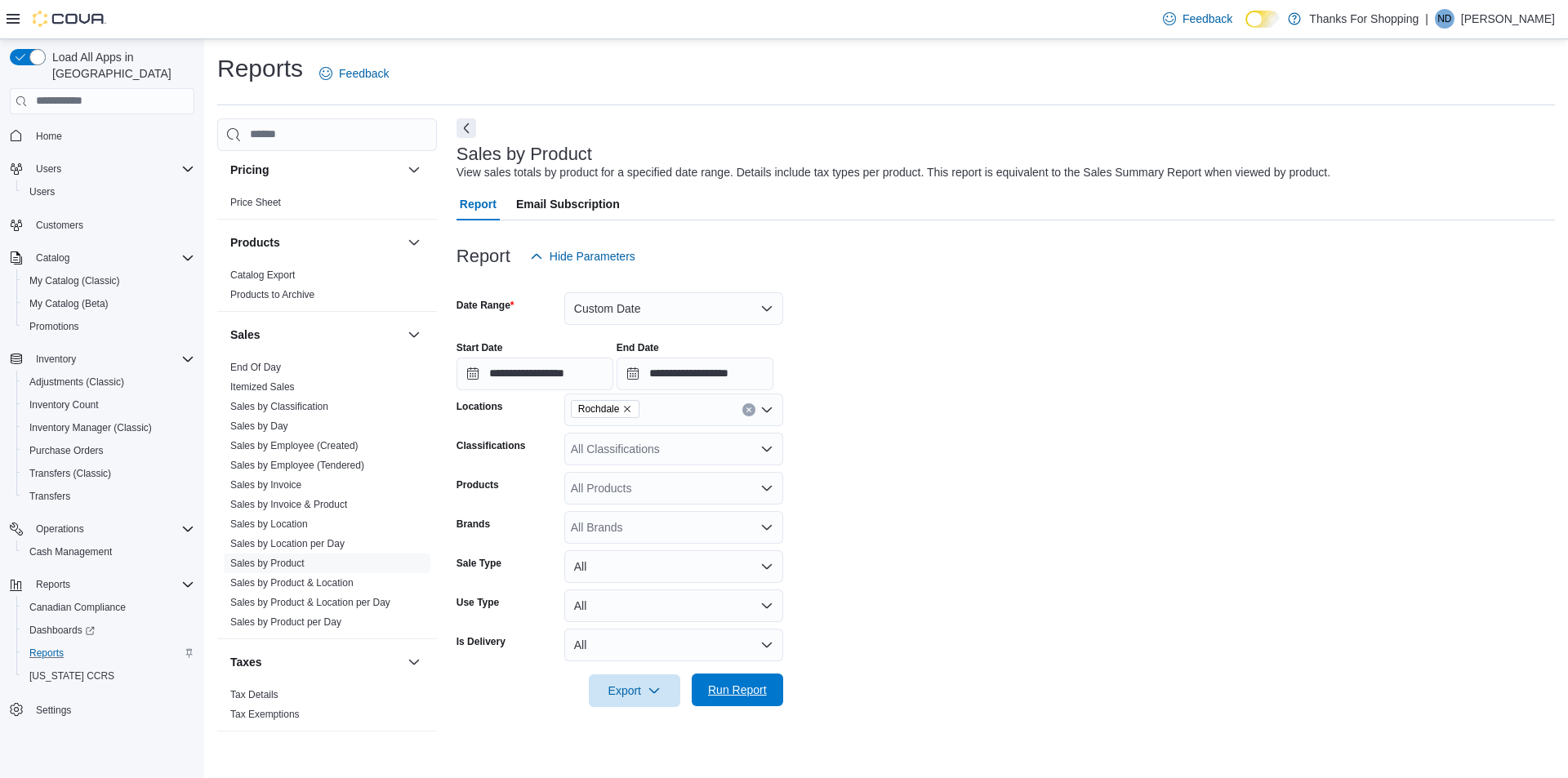
click at [738, 683] on span "Run Report" at bounding box center [737, 690] width 58 height 17
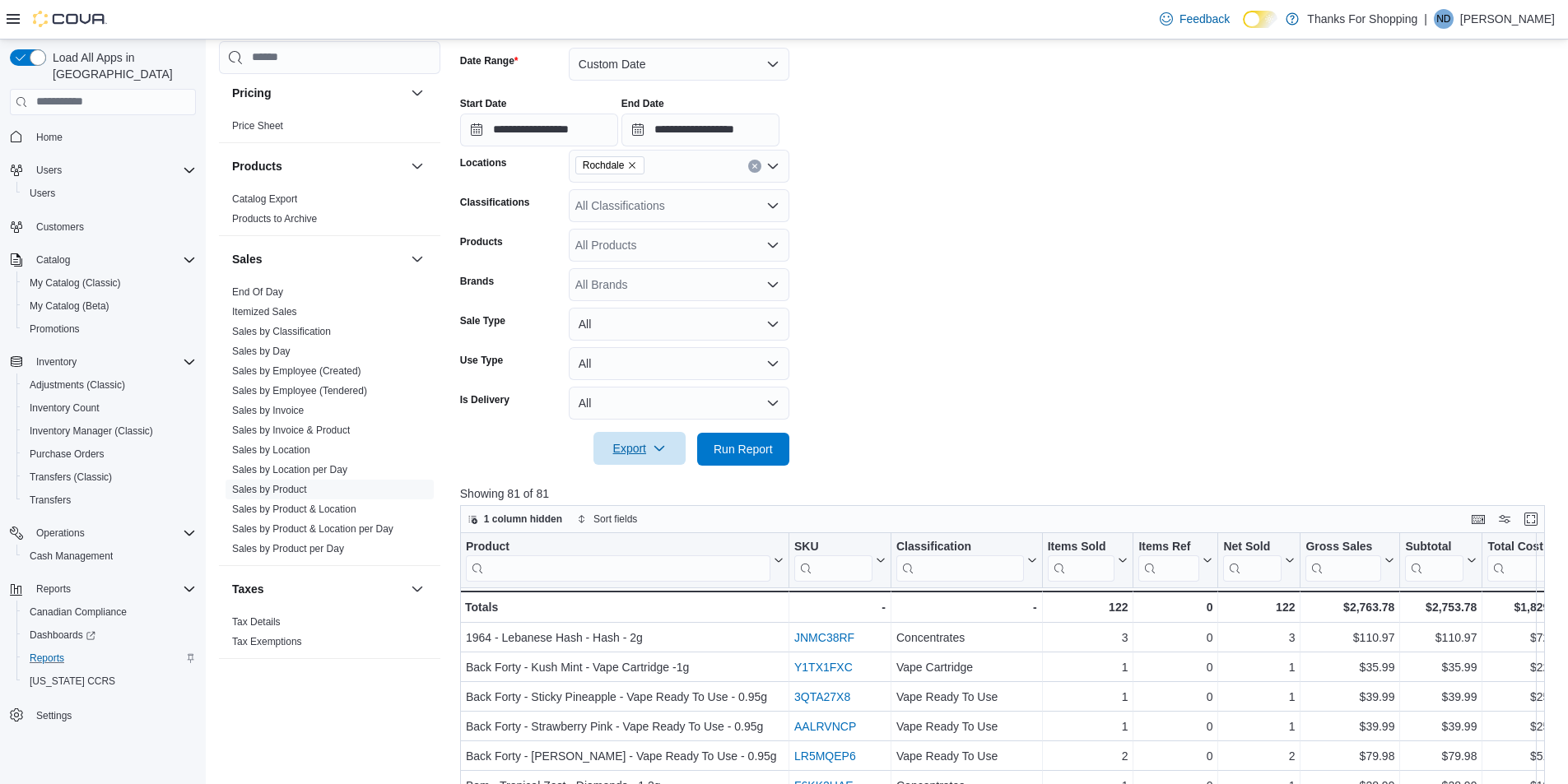
click at [627, 452] on span "Export" at bounding box center [640, 448] width 72 height 33
click at [633, 476] on span "Export to Excel" at bounding box center [642, 482] width 74 height 13
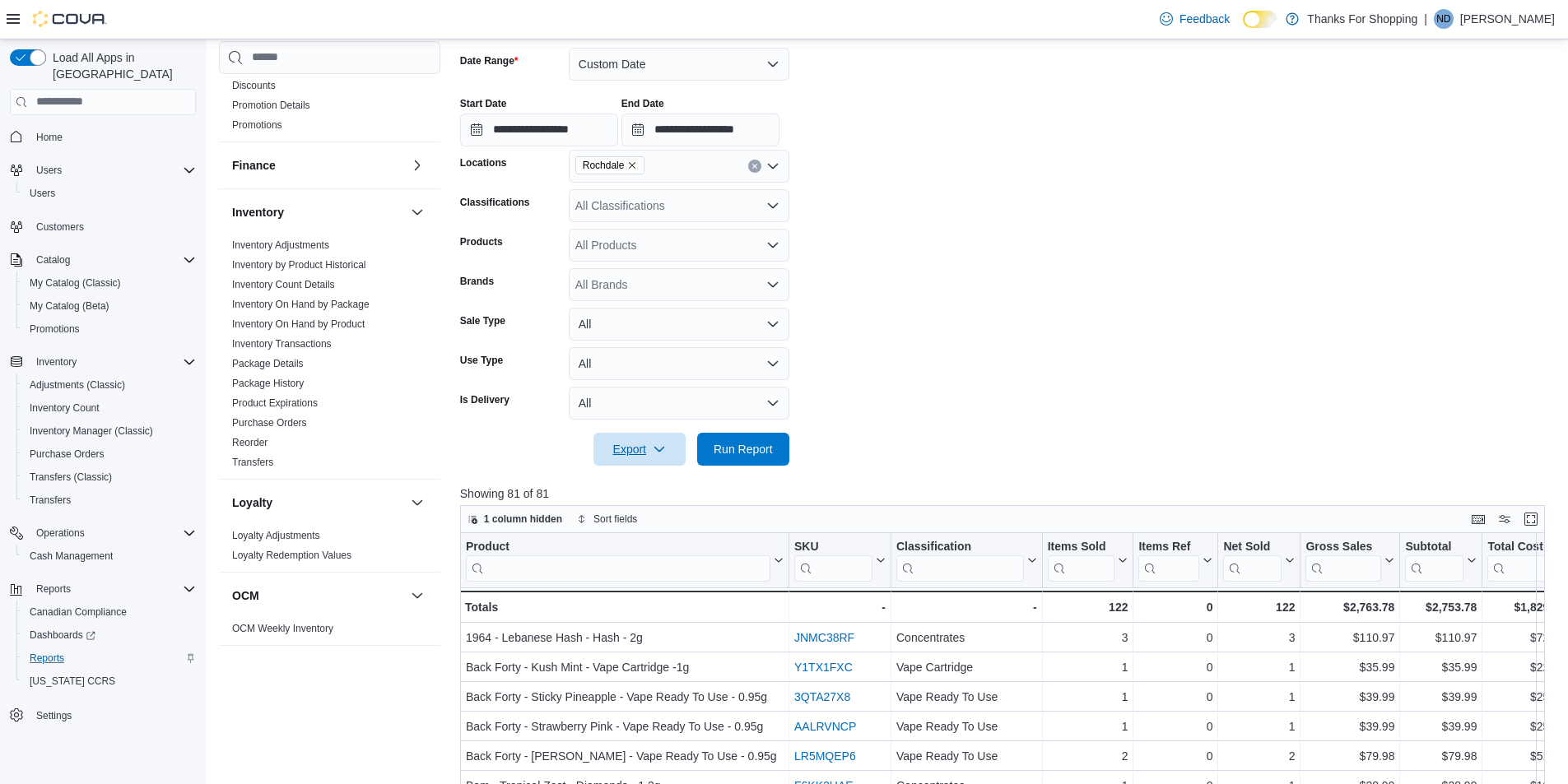
scroll to position [314, 0]
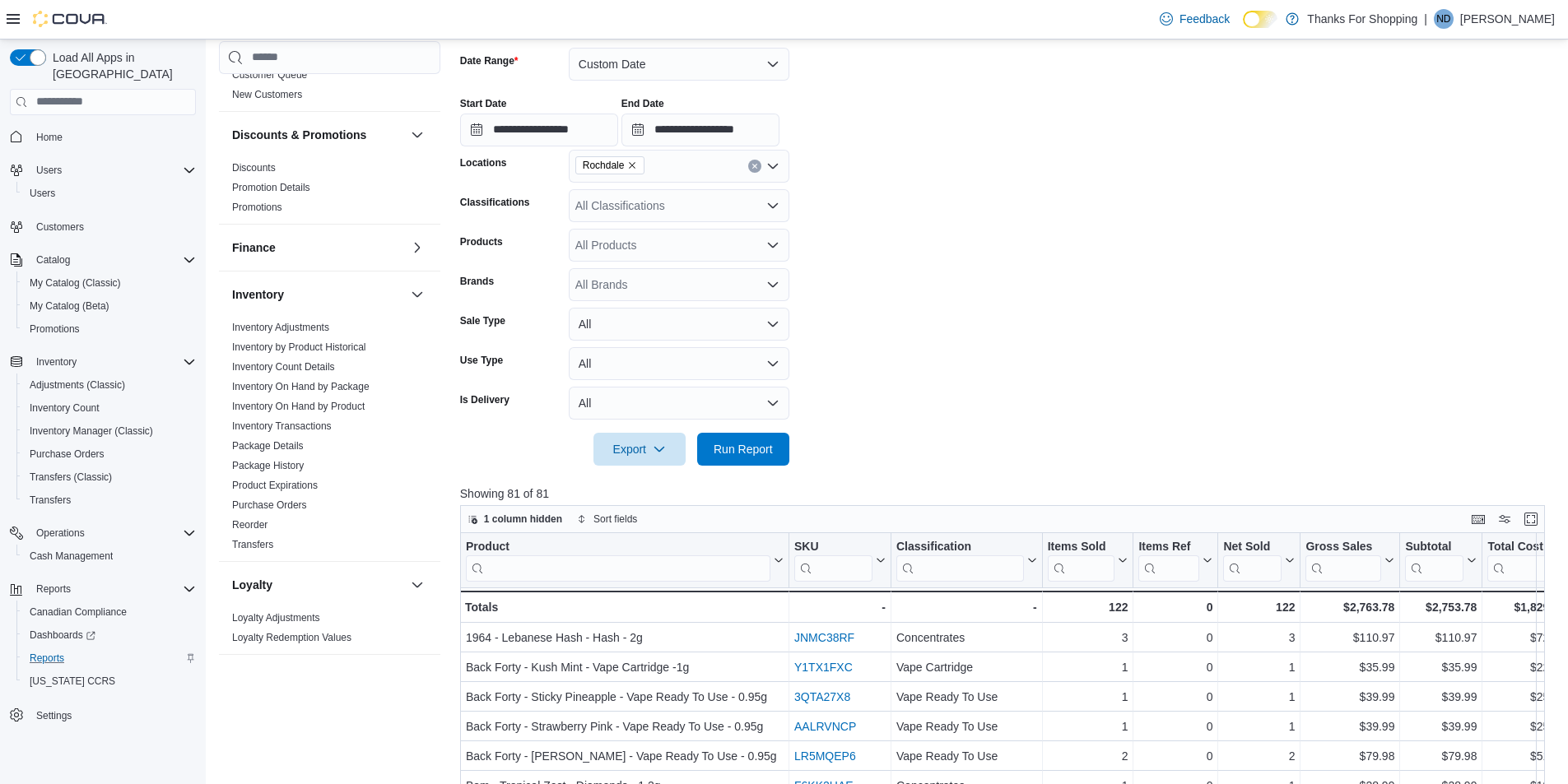
click at [976, 229] on form "**********" at bounding box center [1008, 246] width 1096 height 438
click at [998, 227] on form "**********" at bounding box center [1008, 246] width 1096 height 438
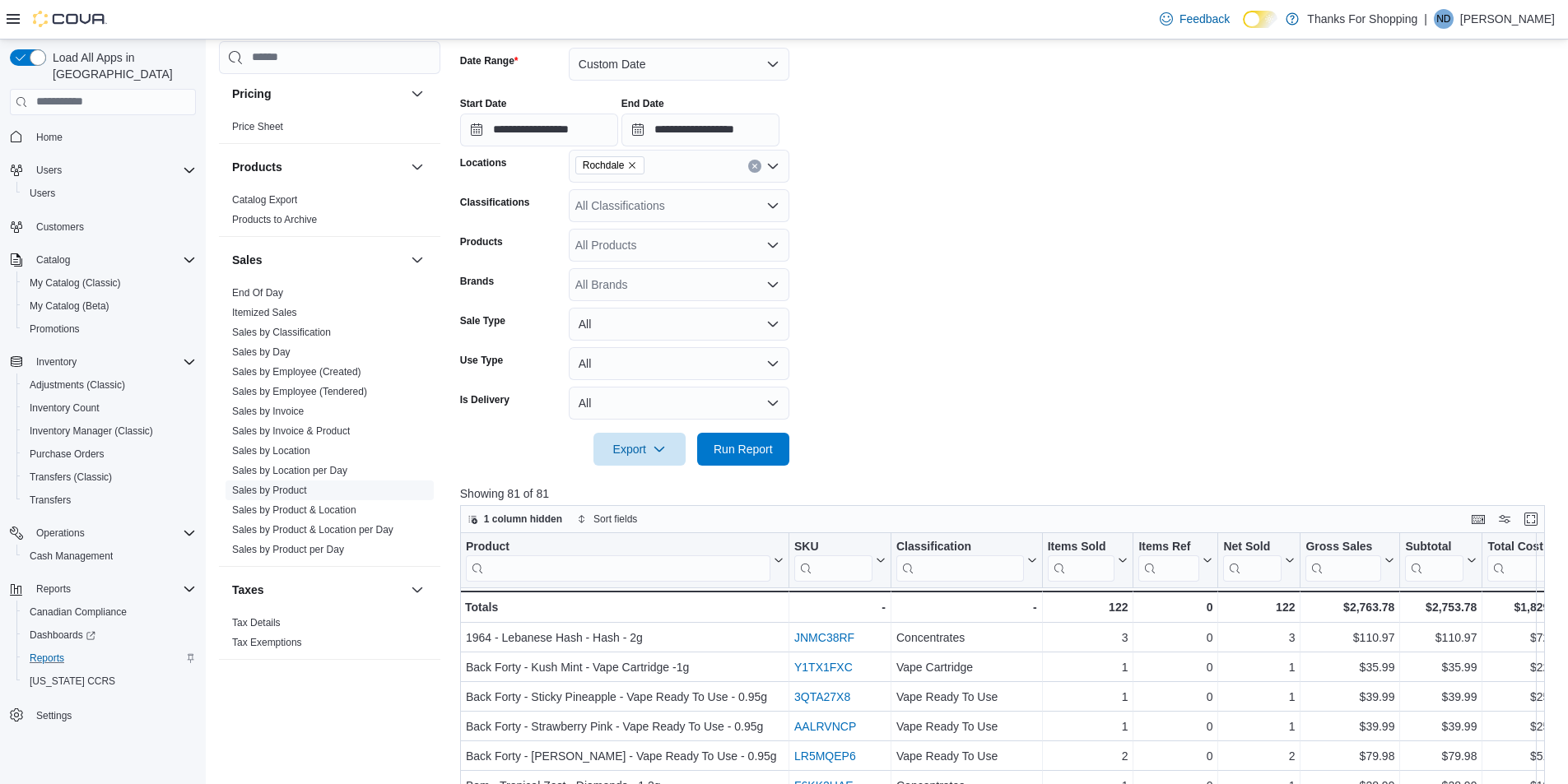
scroll to position [972, 0]
click at [298, 484] on link "Sales by Product" at bounding box center [269, 490] width 75 height 12
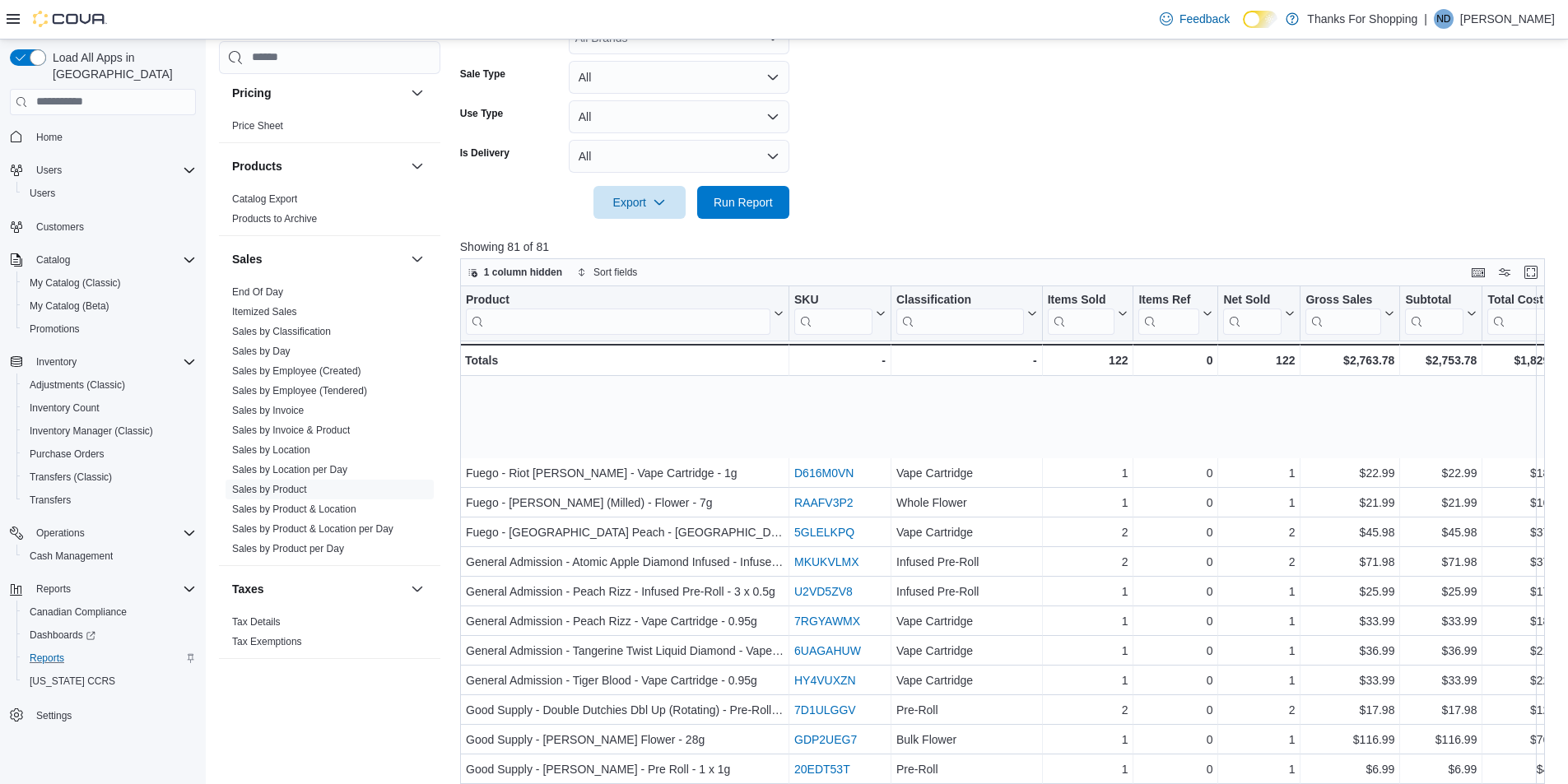
scroll to position [1009, 0]
